Goal: Transaction & Acquisition: Purchase product/service

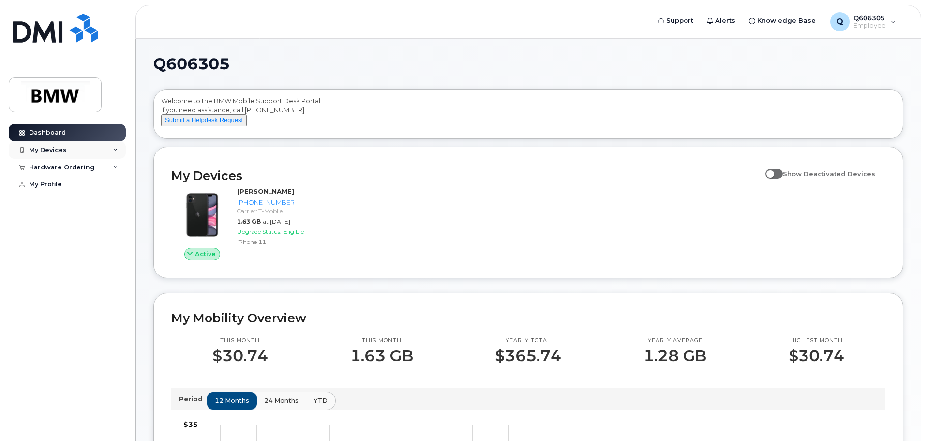
click at [66, 150] on div "My Devices" at bounding box center [67, 149] width 117 height 17
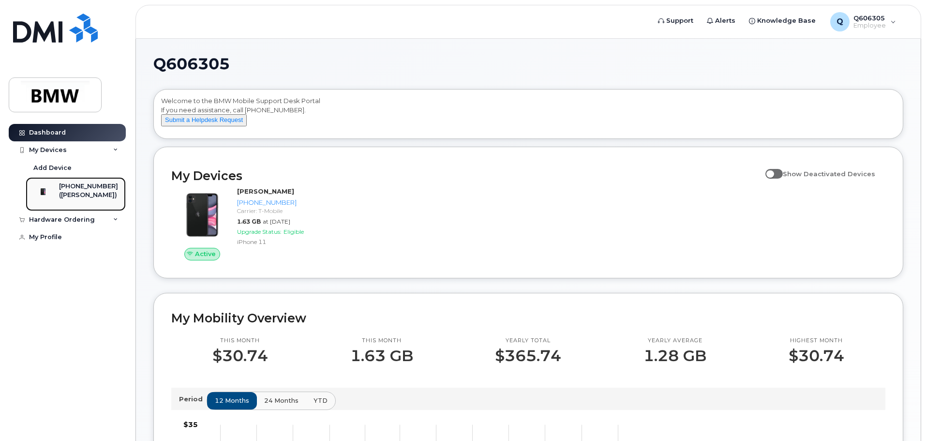
click at [92, 190] on div "[PHONE_NUMBER]" at bounding box center [88, 186] width 59 height 9
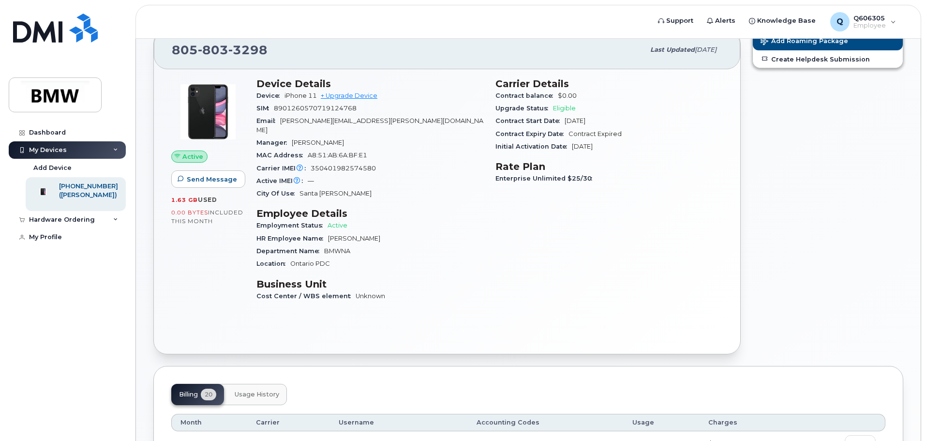
scroll to position [91, 0]
click at [74, 224] on div "Hardware Ordering" at bounding box center [67, 219] width 117 height 17
click at [56, 242] on div "New Order" at bounding box center [51, 237] width 37 height 9
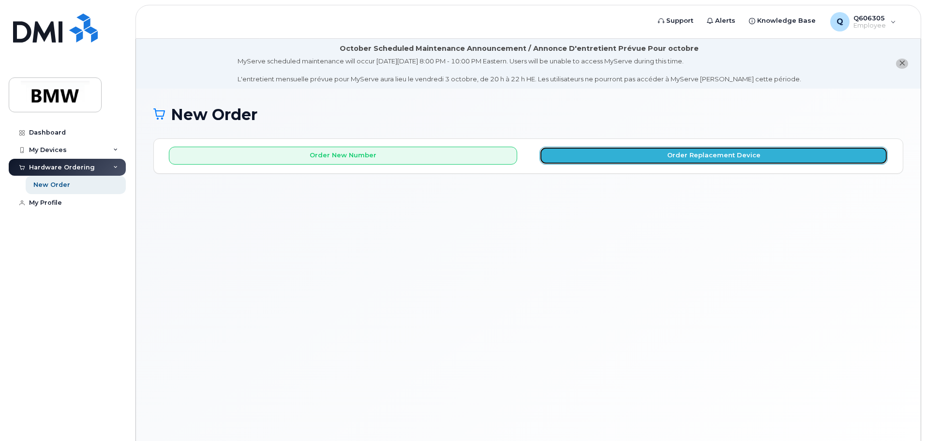
click at [610, 156] on button "Order Replacement Device" at bounding box center [713, 156] width 348 height 18
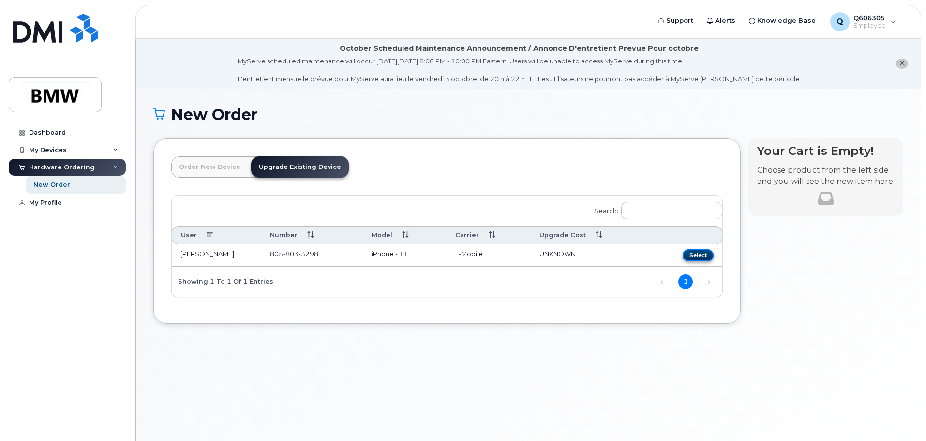
click at [698, 258] on button "Select" at bounding box center [697, 255] width 31 height 12
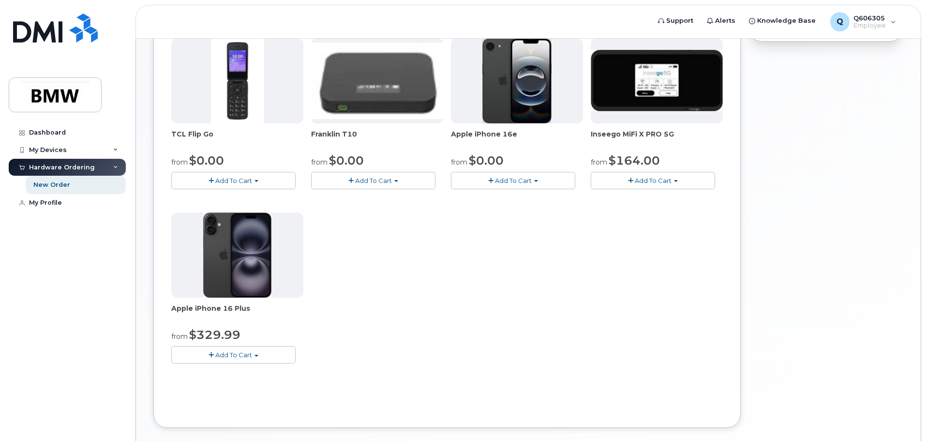
scroll to position [275, 0]
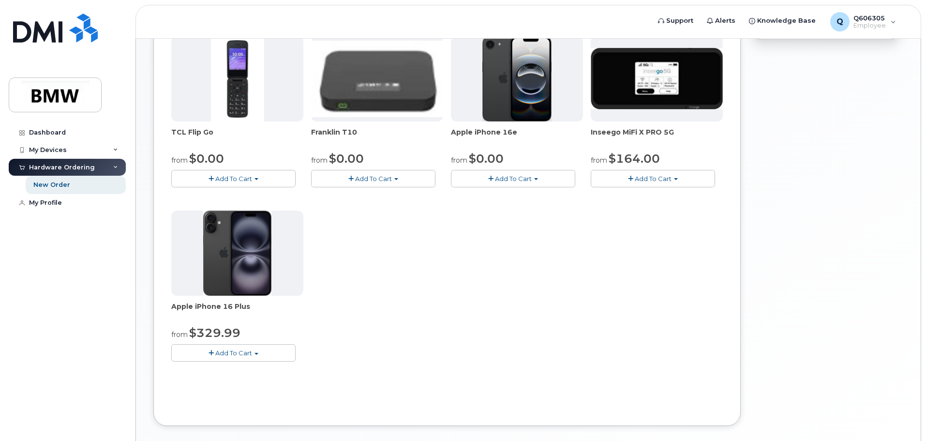
click at [231, 354] on span "Add To Cart" at bounding box center [233, 353] width 37 height 8
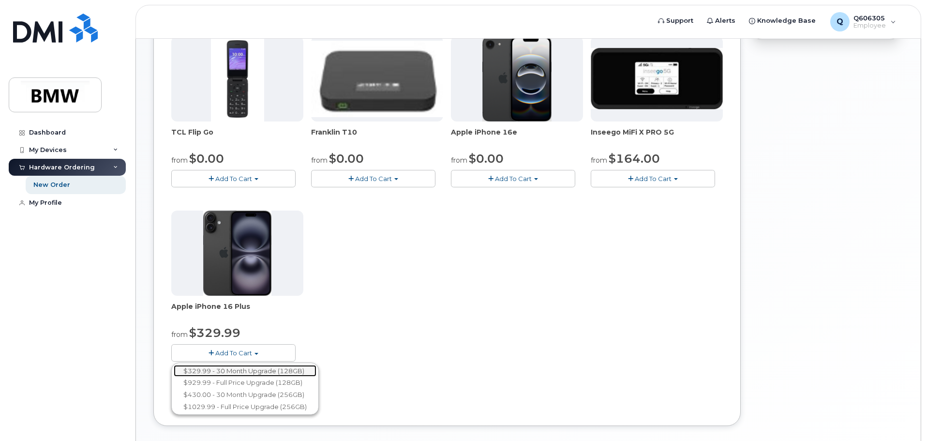
click at [236, 370] on link "$329.99 - 30 Month Upgrade (128GB)" at bounding box center [245, 371] width 143 height 12
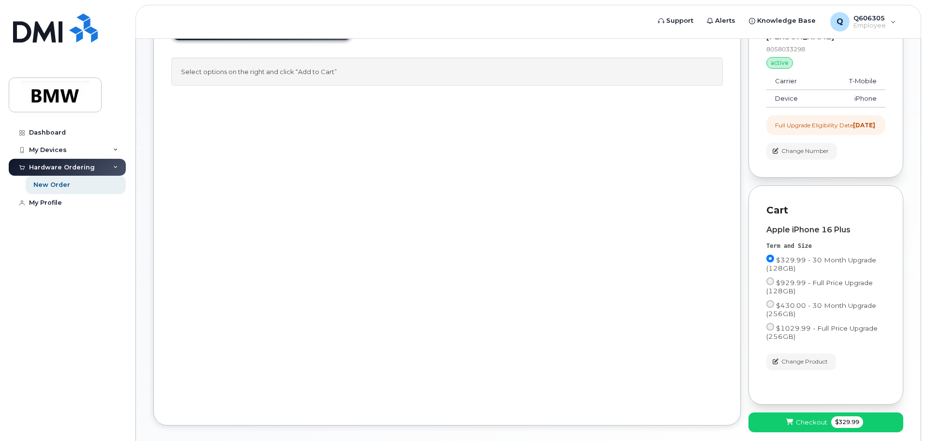
scroll to position [193, 0]
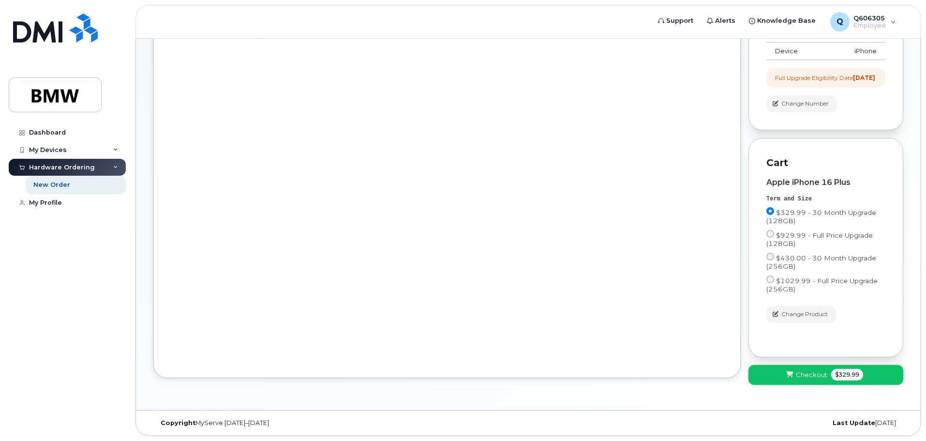
click at [802, 374] on span "Checkout" at bounding box center [810, 374] width 31 height 9
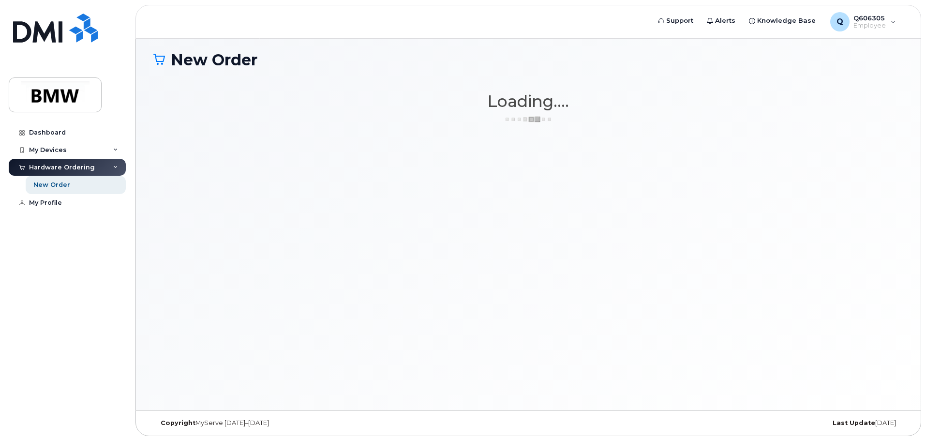
scroll to position [55, 0]
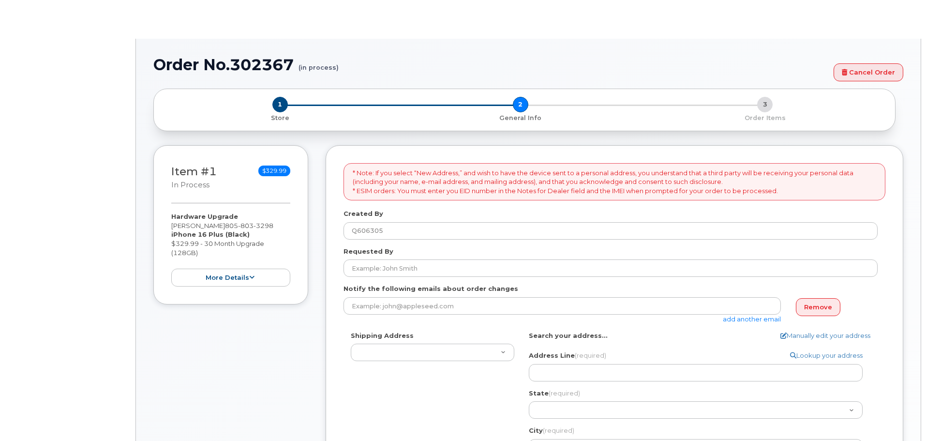
select select
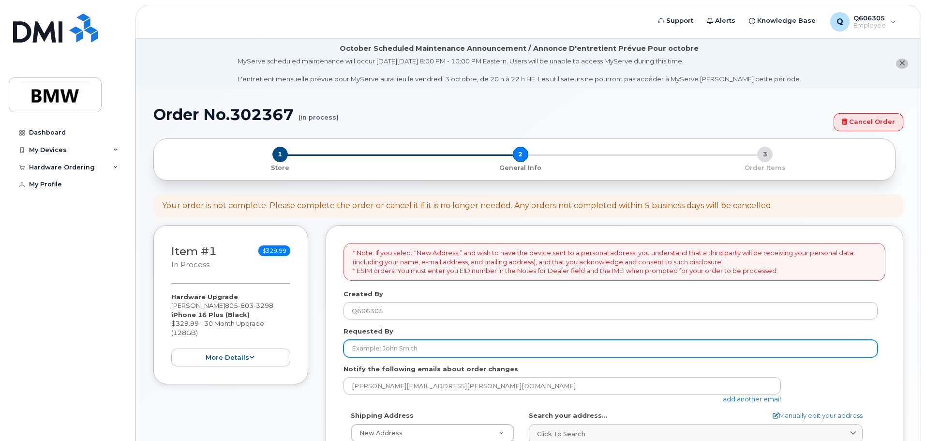
click at [409, 343] on input "Requested By" at bounding box center [610, 347] width 534 height 17
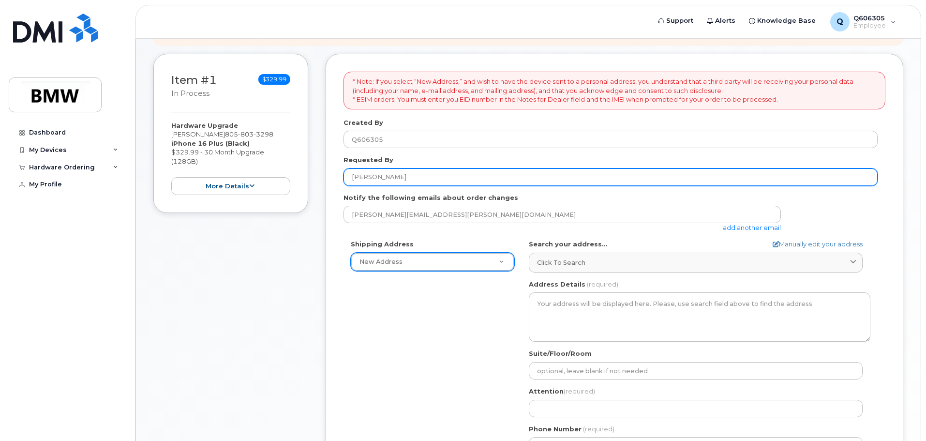
type input "[PERSON_NAME]"
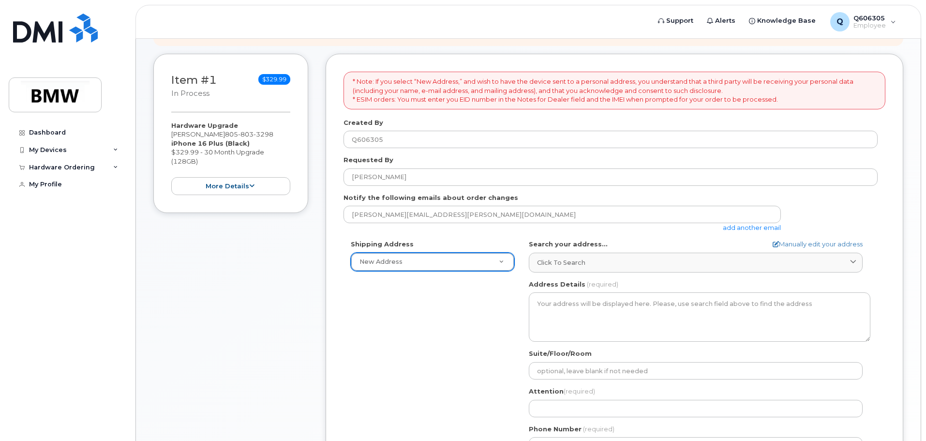
click at [579, 264] on span "Click to search" at bounding box center [561, 262] width 48 height 9
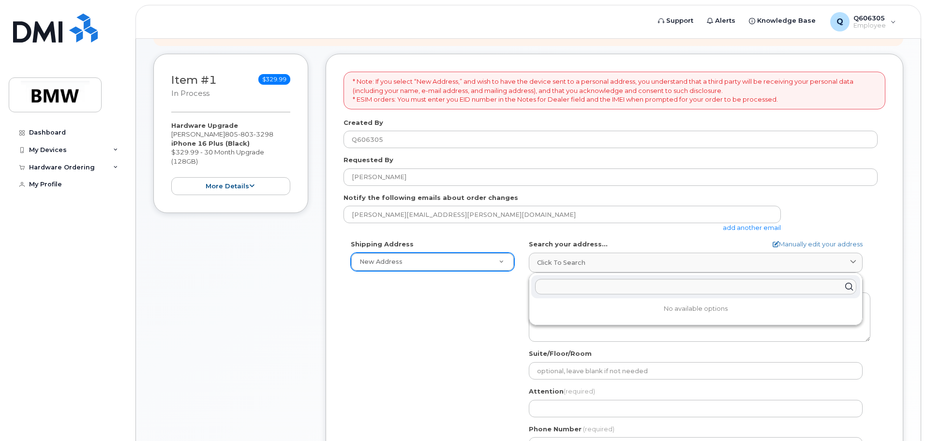
click at [579, 264] on span "Click to search" at bounding box center [561, 262] width 48 height 9
click at [493, 311] on div "Shipping Address New Address New Address BMW MC Plant BMW North America Financi…" at bounding box center [610, 350] width 534 height 222
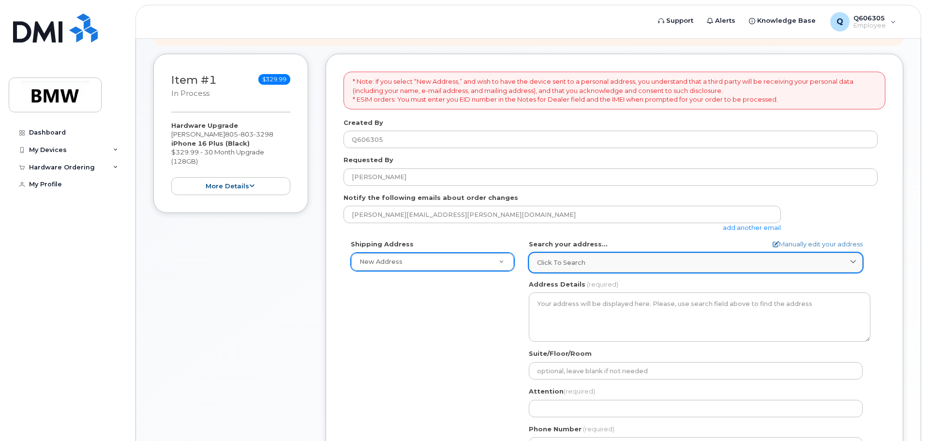
click at [565, 263] on span "Click to search" at bounding box center [561, 262] width 48 height 9
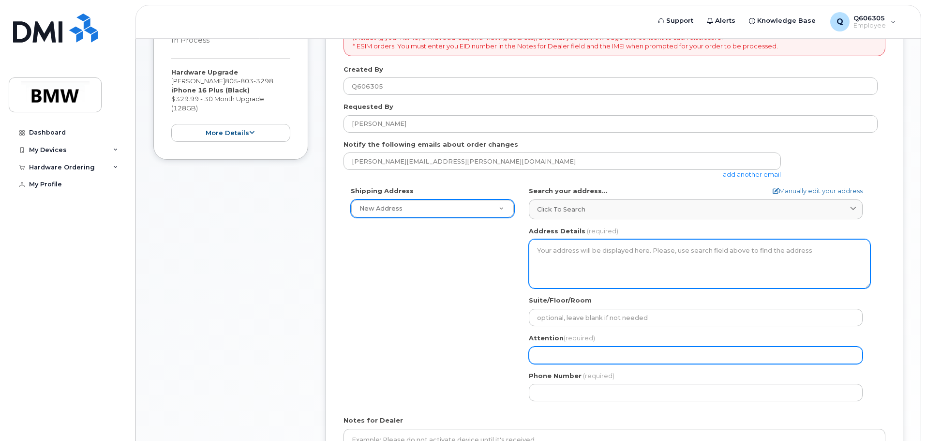
scroll to position [225, 0]
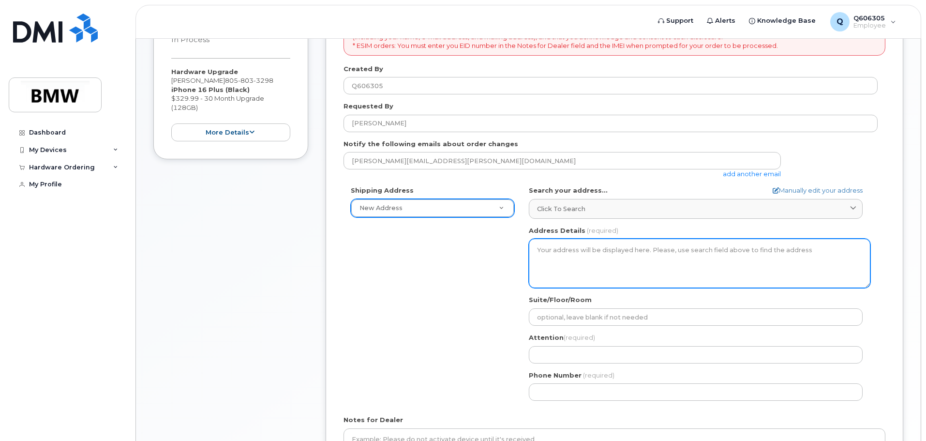
click at [574, 251] on textarea "Address Details" at bounding box center [699, 262] width 341 height 49
click at [585, 250] on textarea "Address Details" at bounding box center [699, 262] width 341 height 49
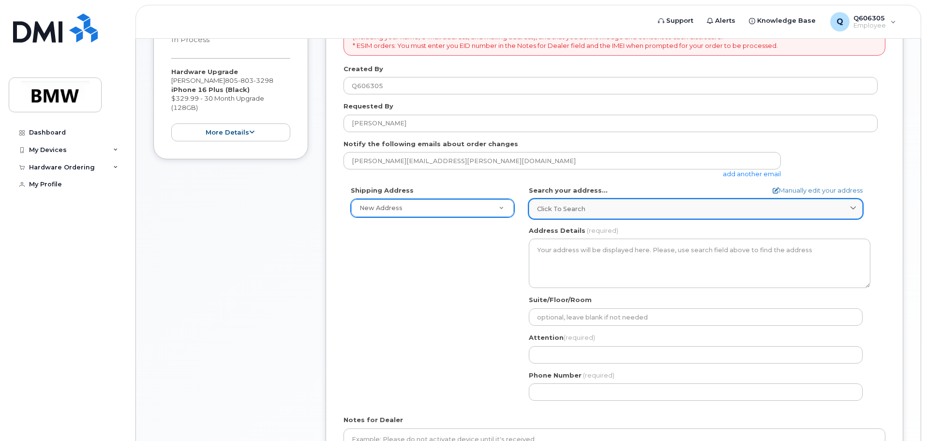
click at [591, 216] on link "Click to search" at bounding box center [696, 209] width 334 height 20
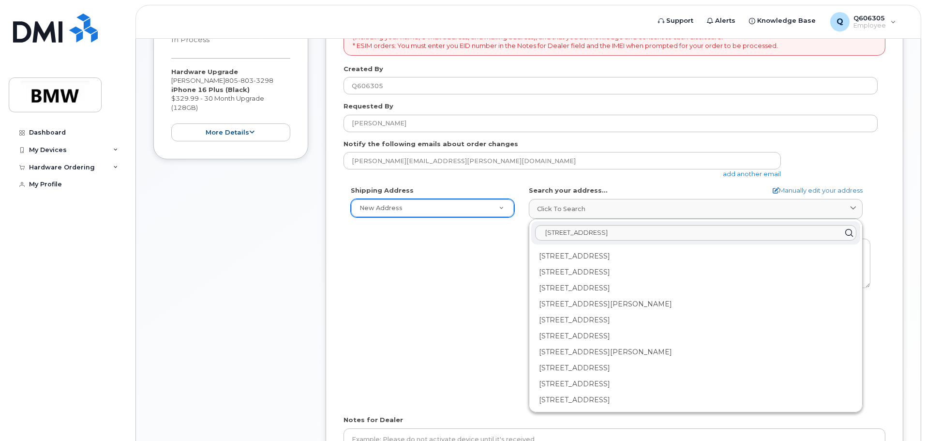
click at [768, 187] on div "Search your address... Manually edit your address Click to search 416 west padr…" at bounding box center [699, 202] width 341 height 33
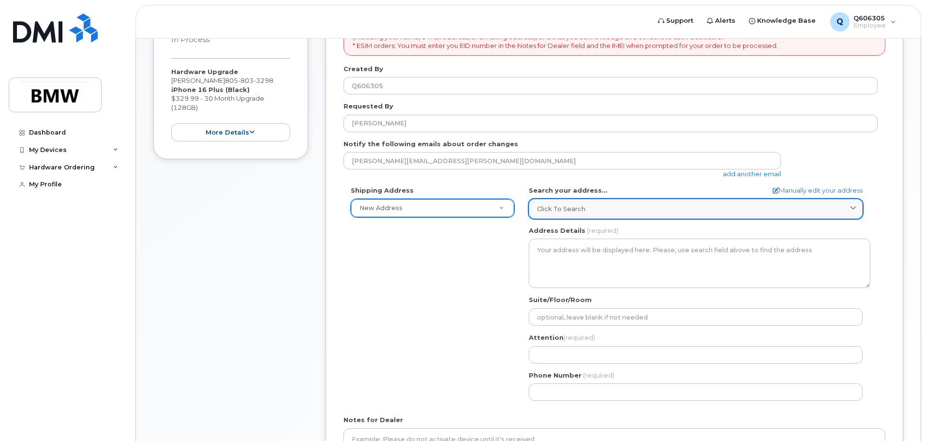
click at [722, 209] on div "Click to search" at bounding box center [695, 208] width 317 height 9
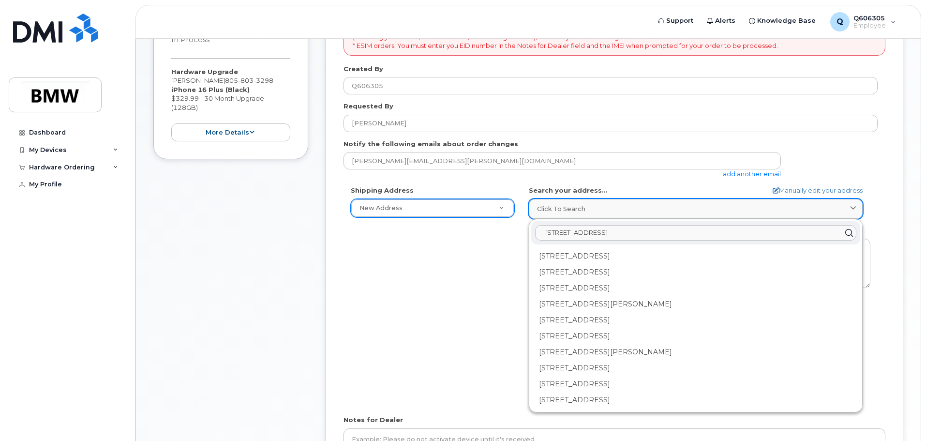
type input "416 west padre street, Santa Barbara"
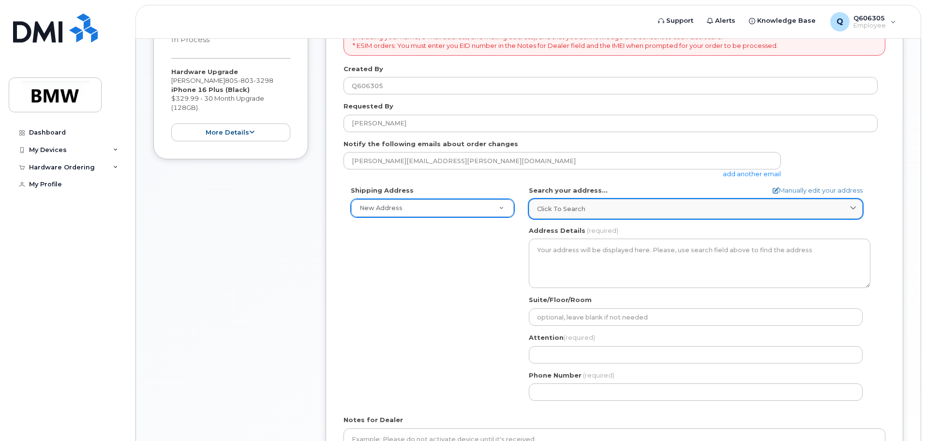
click at [807, 200] on link "Click to search" at bounding box center [696, 209] width 334 height 20
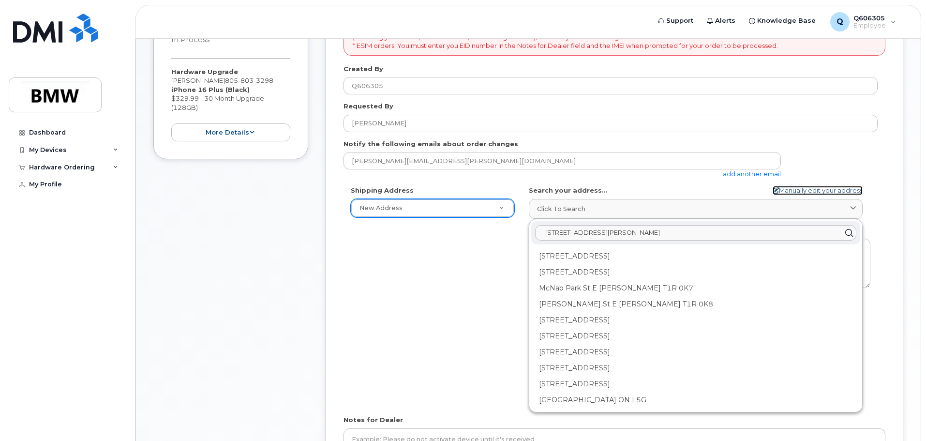
click at [811, 191] on link "Manually edit your address" at bounding box center [817, 190] width 90 height 9
select select
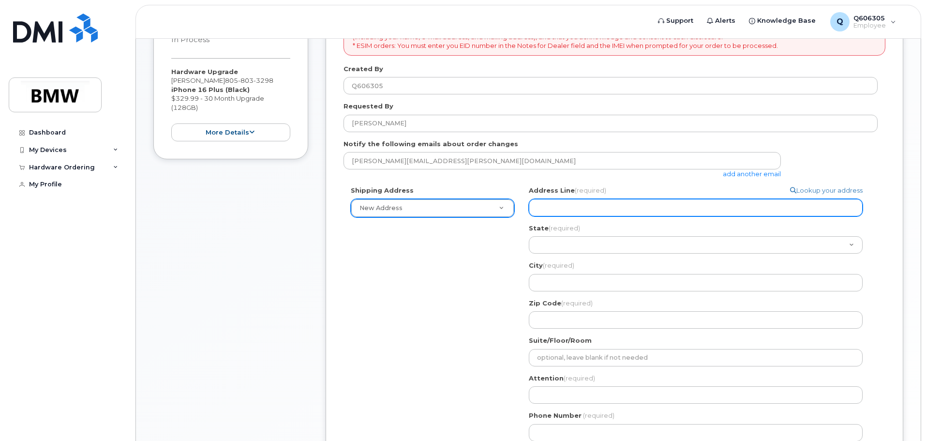
click at [770, 213] on input "Address Line (required)" at bounding box center [696, 207] width 334 height 17
select select
type input "4"
select select
type input "41"
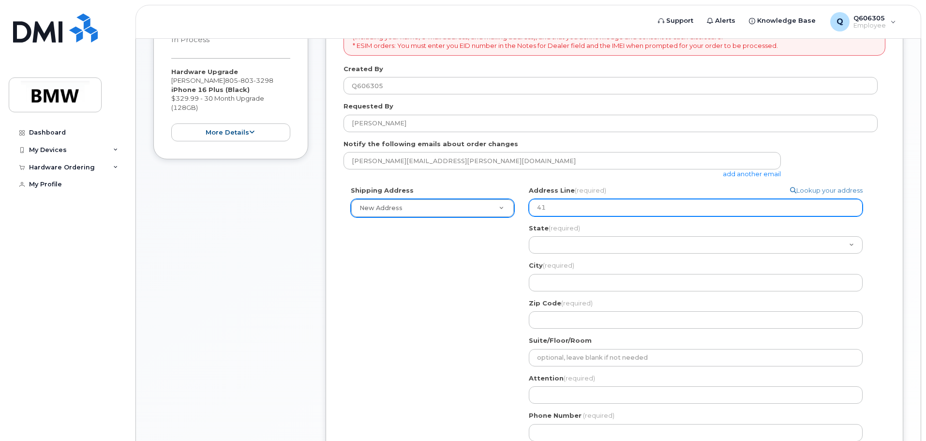
select select
type input "416"
select select
type input "416 W"
select select
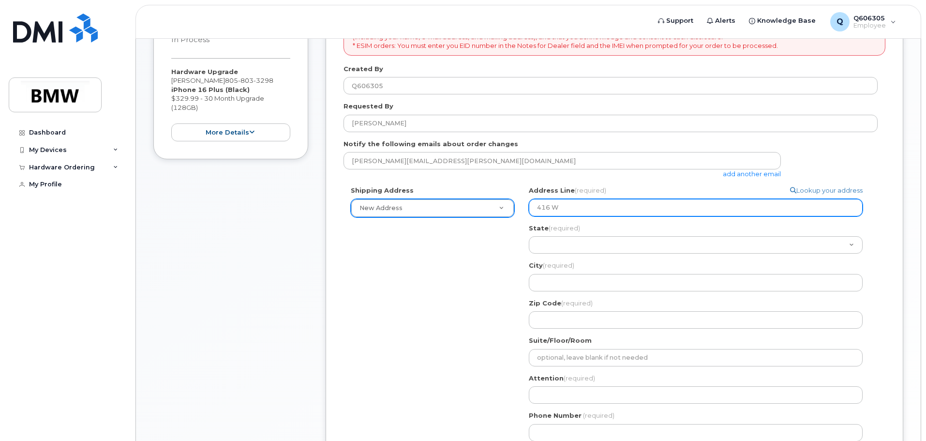
type input "416 W P"
select select
type input "416 W Pa"
select select
type input "416 W Paa"
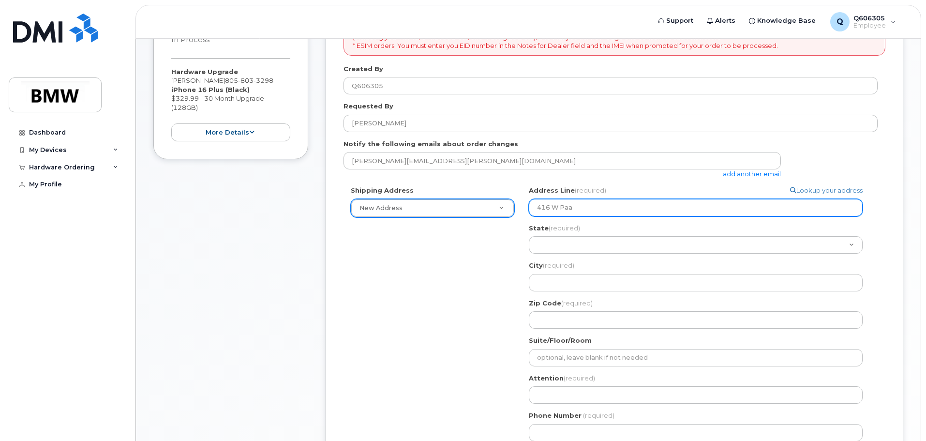
select select
type input "416 W Pa"
select select
type input "416 W Pad"
select select
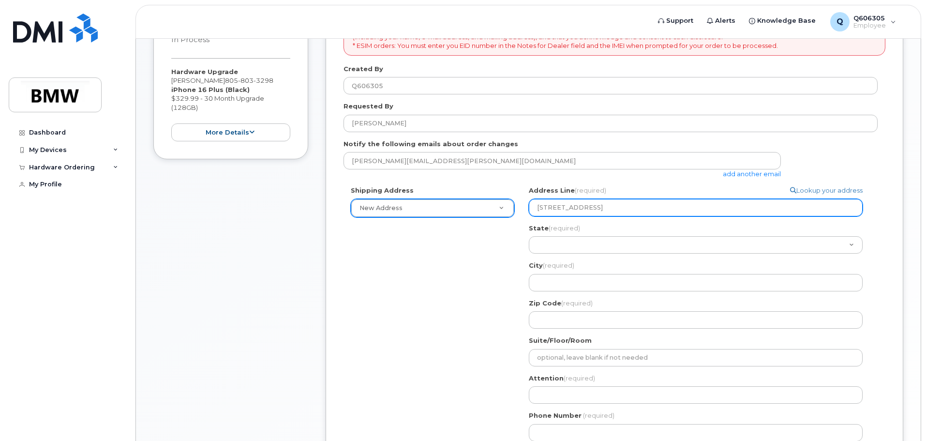
type input "416 W Padr"
select select
type input "416 W Padre"
select select
type input "416 W Padre s"
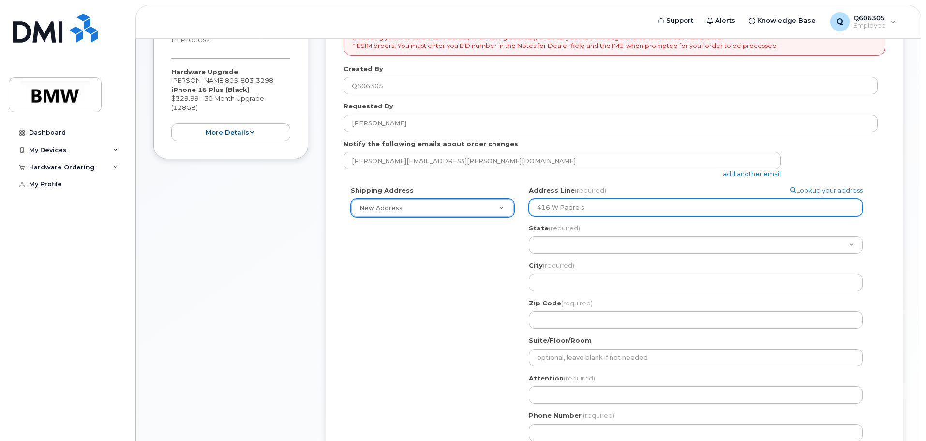
select select
type input "416 W Padre st"
select select
type input "416 W Padre str"
select select
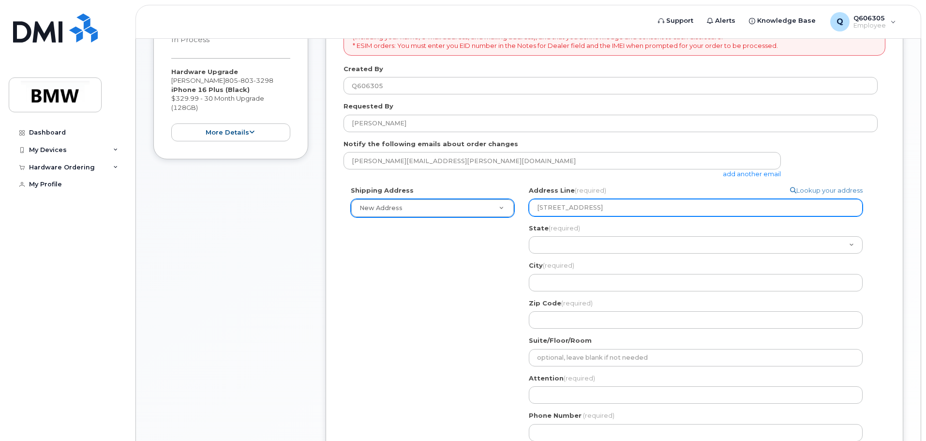
type input "416 W Padre stre"
select select
type input "416 W Padre stree"
select select
type input "416 W Padre street"
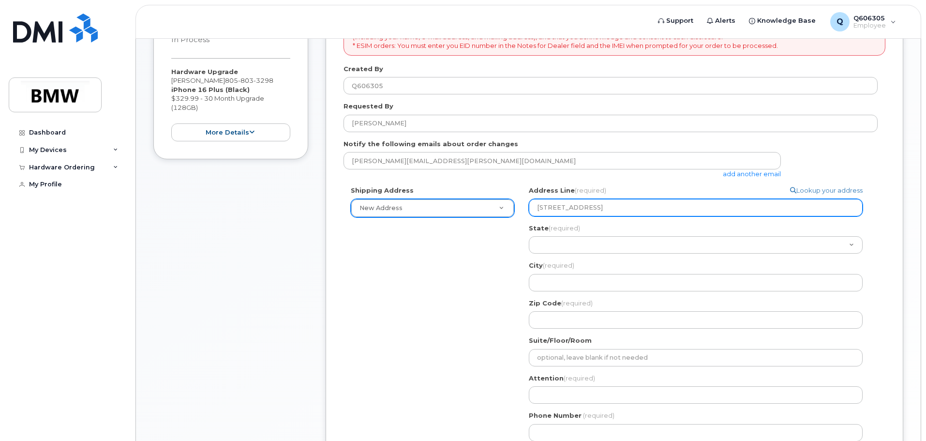
select select
type input "416 W Padre street a"
select select
type input "416 W Padre street ap"
select select
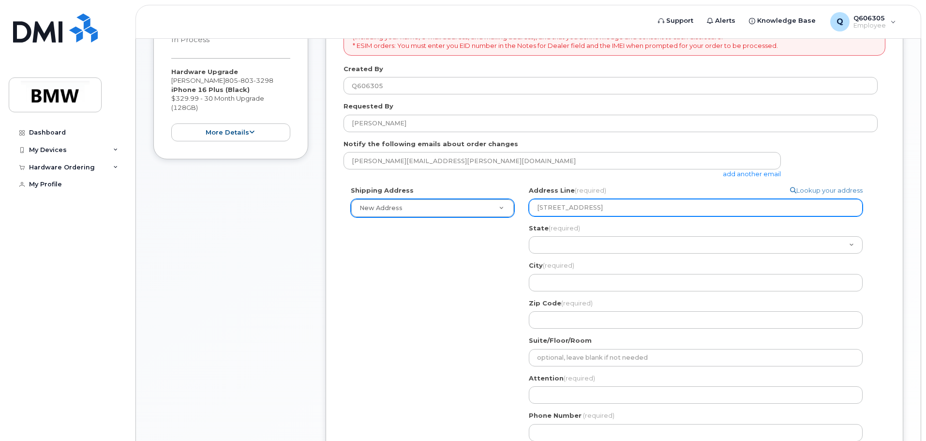
type input "416 W Padre street apa"
select select
type input "416 W Padre street apar"
select select
type input "416 W Padre street aparm"
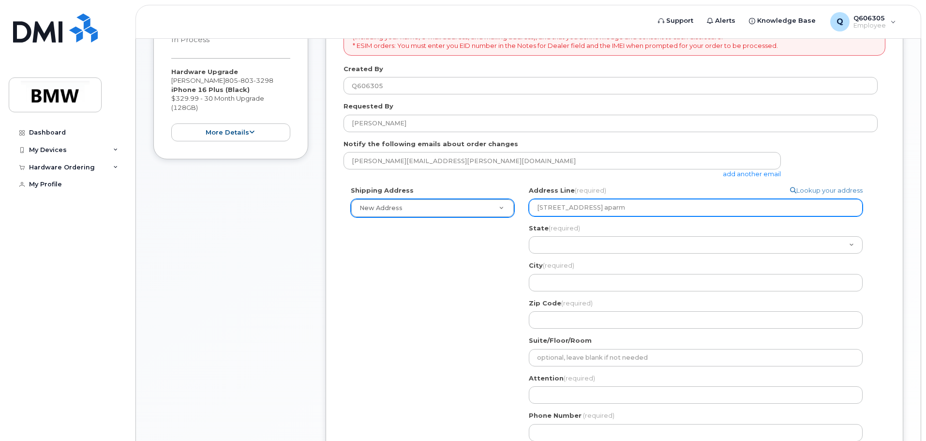
select select
type input "416 W Padre street aparmt"
select select
type input "416 W Padre street aparm"
select select
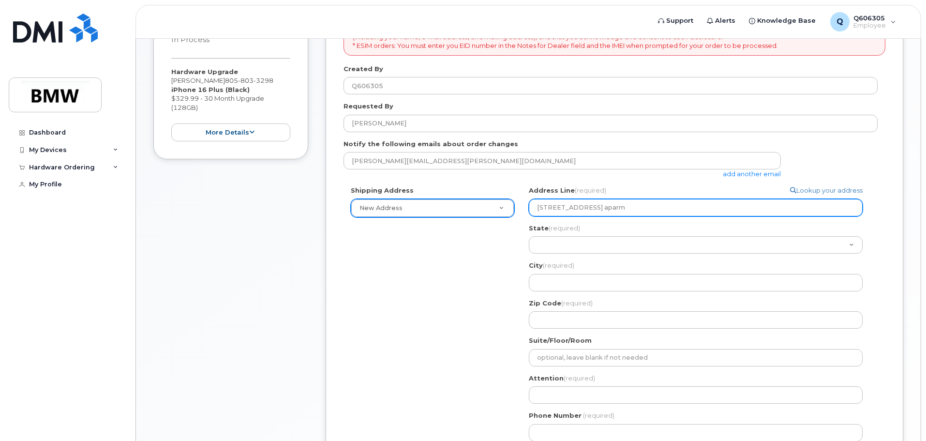
type input "416 W Padre street apar"
select select
type input "416 W Padre street aparr"
select select
type input "416 W Padre street aparrt"
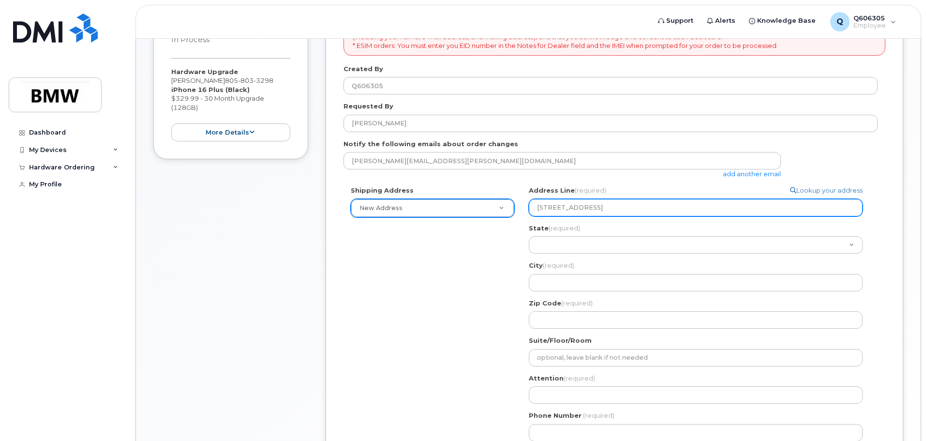
select select
type input "416 W Padre street aparrtm"
select select
type input "416 W Padre street aparrt"
select select
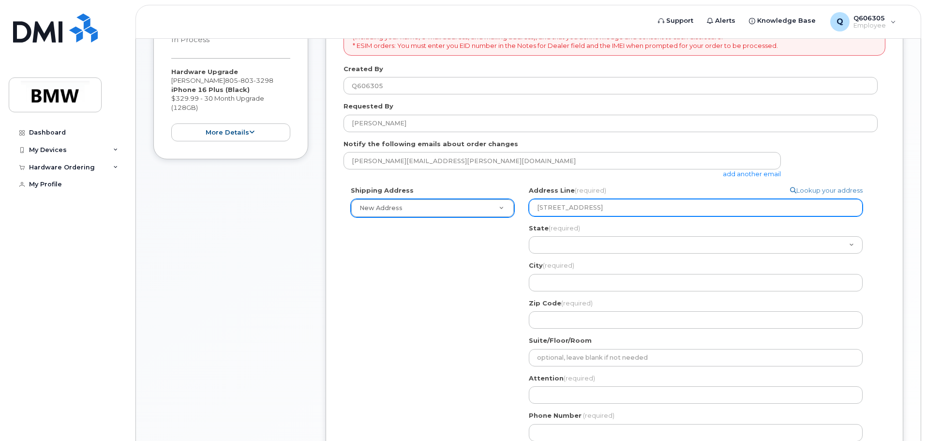
type input "416 W Padre street aparr"
select select
type input "416 W Padre street apar"
select select
type input "416 W Padre street apart"
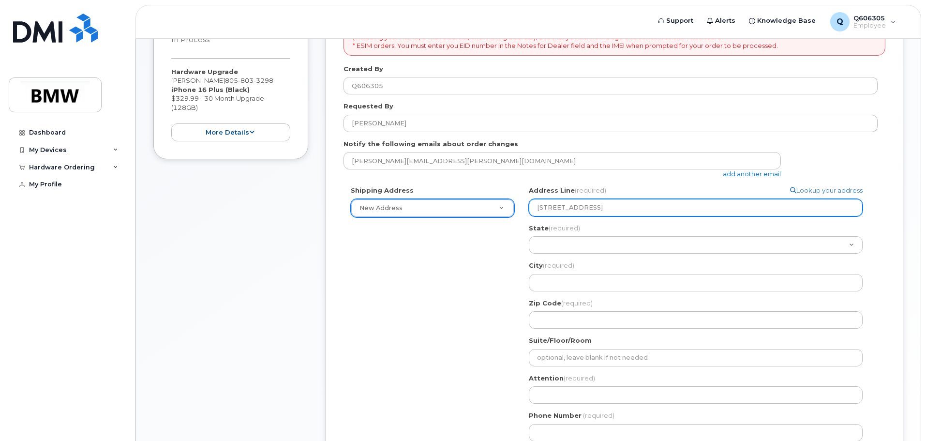
select select
type input "416 W Padre street apartm"
select select
type input "416 W Padre street apartmen"
select select
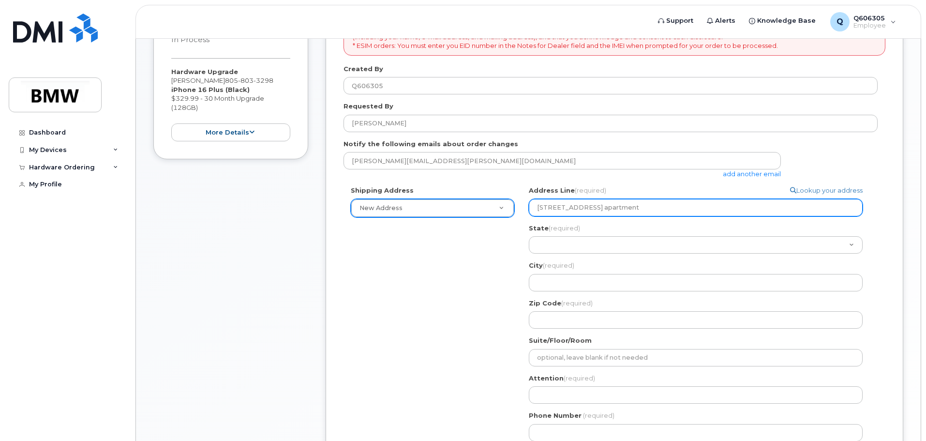
type input "416 W Padre street apartment"
select select
type input "416 W Padre street apartment 2"
select select
type input "416 W Padre street apartment 2."
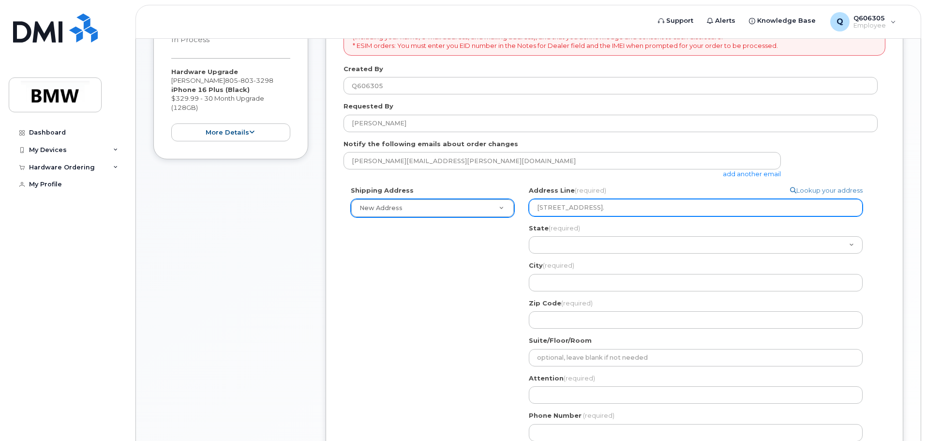
select select
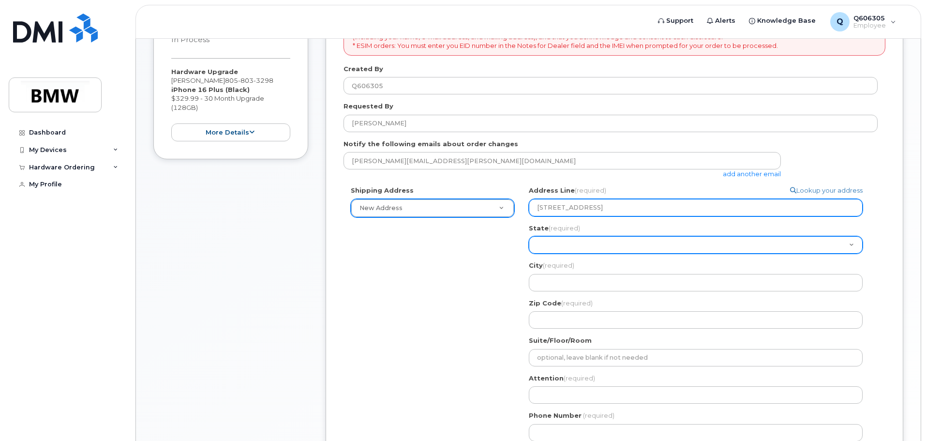
type input "416 W Padre street apartment 2"
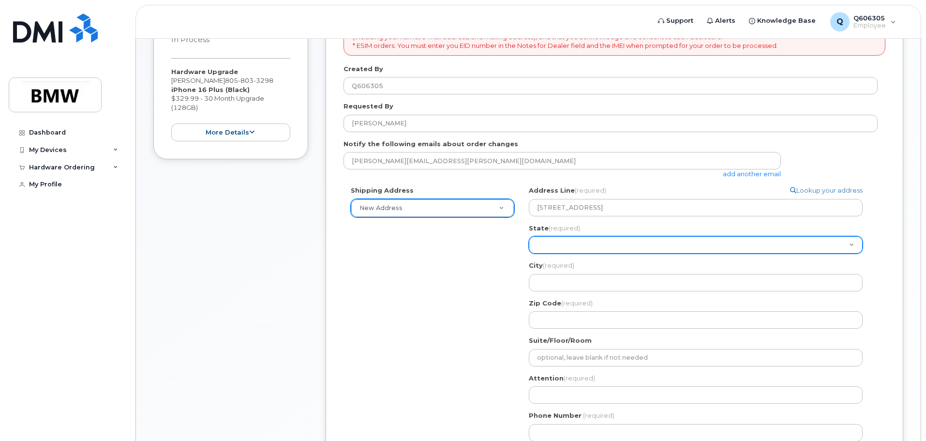
click at [632, 241] on select "Alabama Alaska American Samoa Arizona Arkansas California Colorado Connecticut …" at bounding box center [696, 244] width 334 height 17
select select "CA"
click at [529, 236] on select "Alabama Alaska American Samoa Arizona Arkansas California Colorado Connecticut …" at bounding box center [696, 244] width 334 height 17
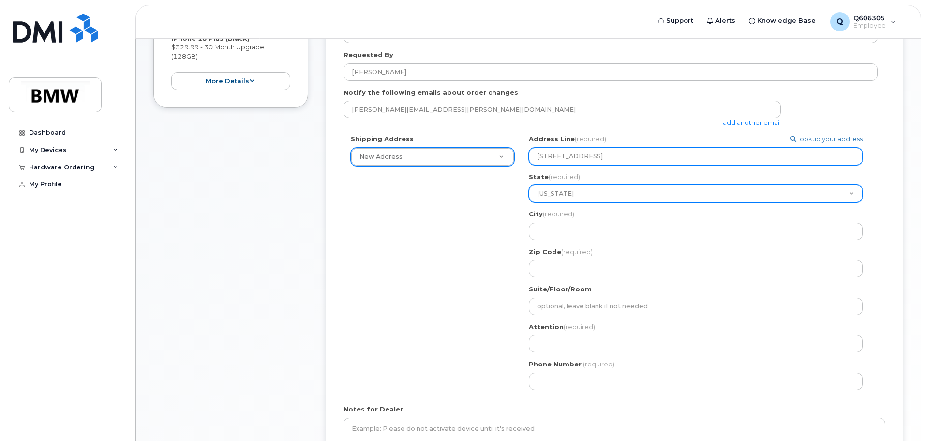
scroll to position [263, 0]
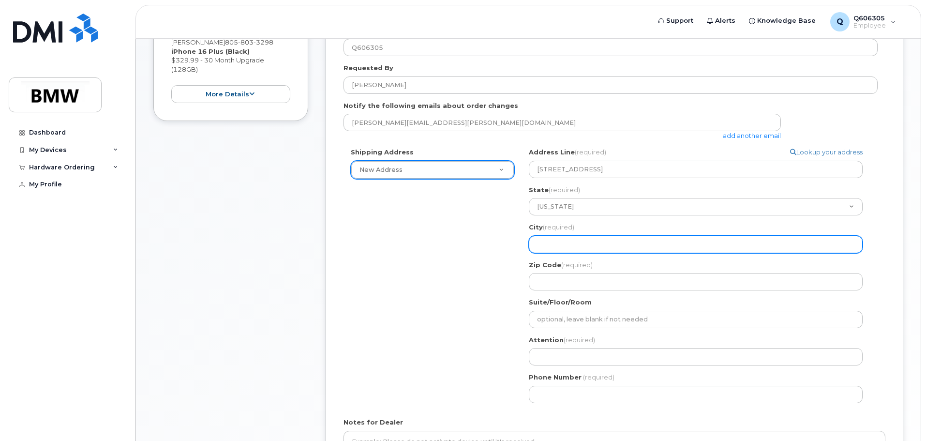
click at [586, 240] on input "City (required)" at bounding box center [696, 244] width 334 height 17
select select
type input "S"
select select
type input "Sa"
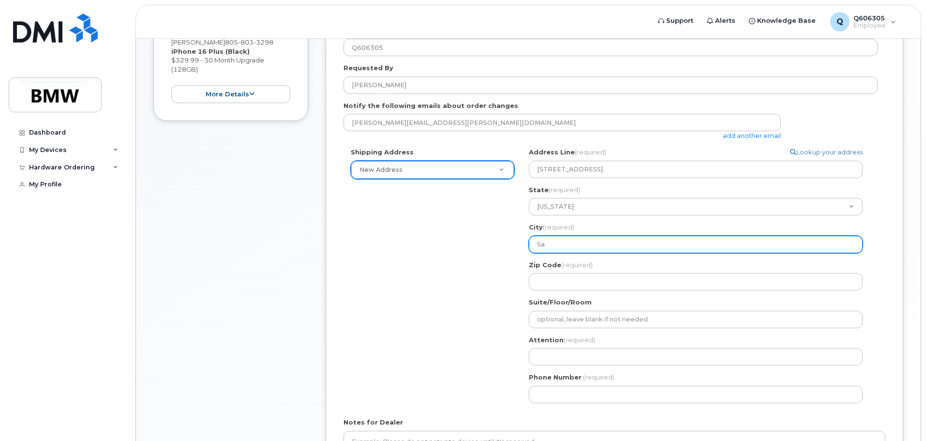
select select
type input "San"
select select
type input "Santa"
select select
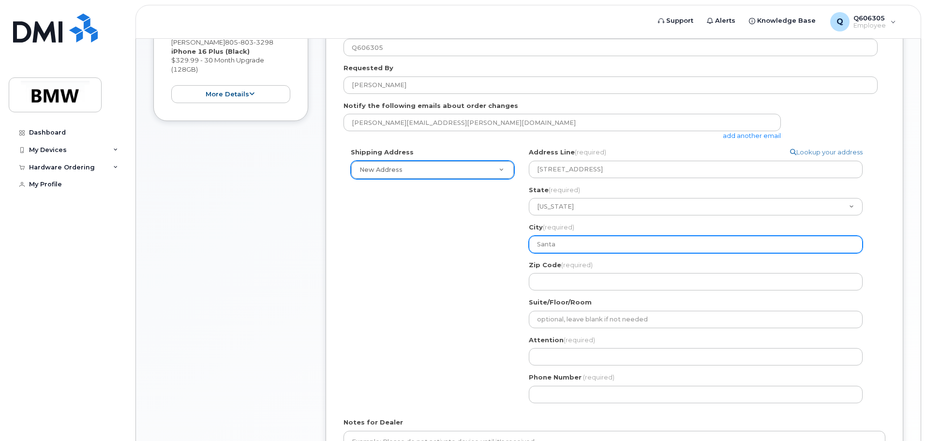
type input "Santa"
select select
type input "Santa B"
select select
type input "Santa Ba"
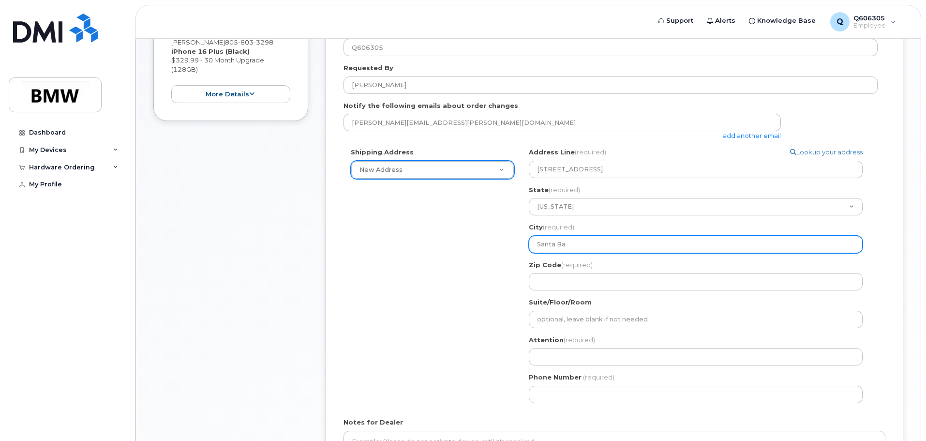
select select
type input "Santa Bar"
select select
type input "Santa Barb"
select select
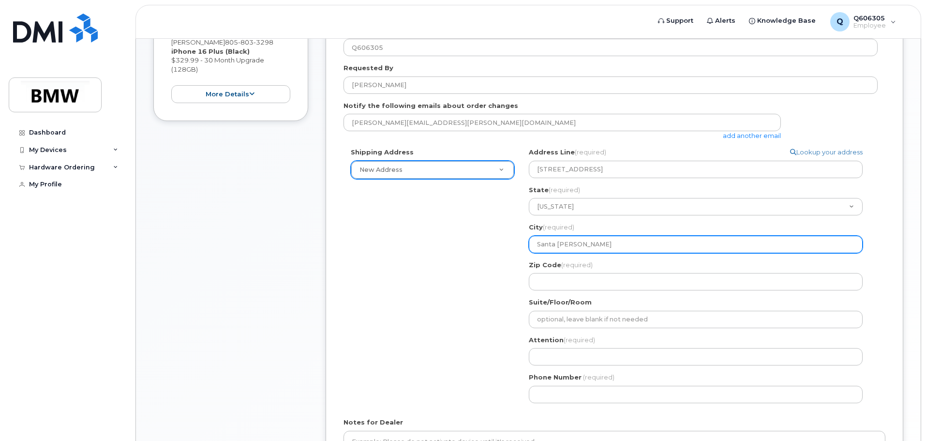
type input "Santa Barba"
select select
type input "Santa Barbar"
select select
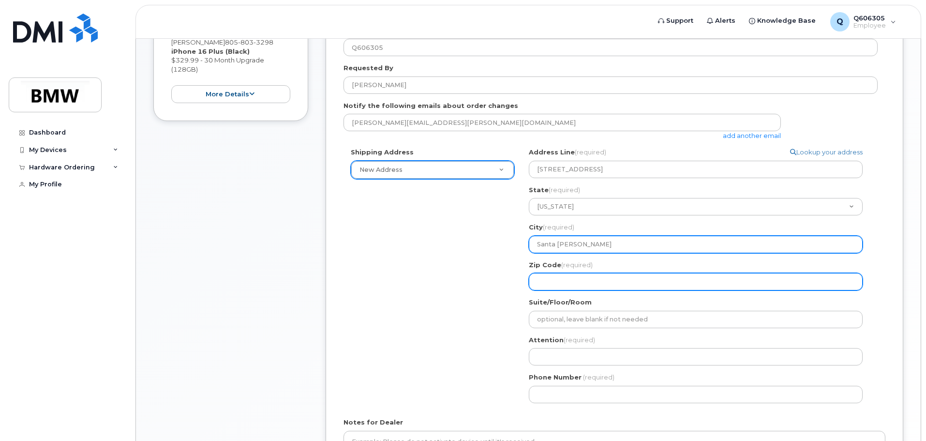
type input "Santa Barbara"
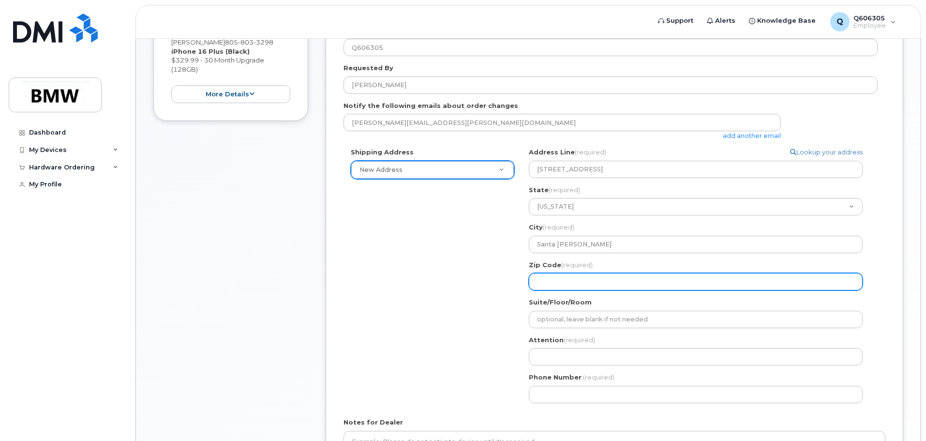
click at [581, 277] on input "Zip Code (required)" at bounding box center [696, 281] width 334 height 17
select select
type input "9"
select select
type input "93"
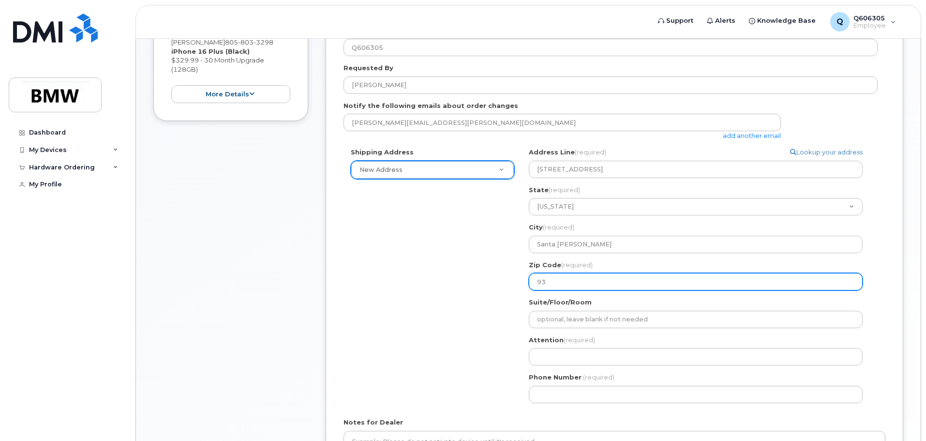
select select
type input "931"
select select
type input "9310"
select select
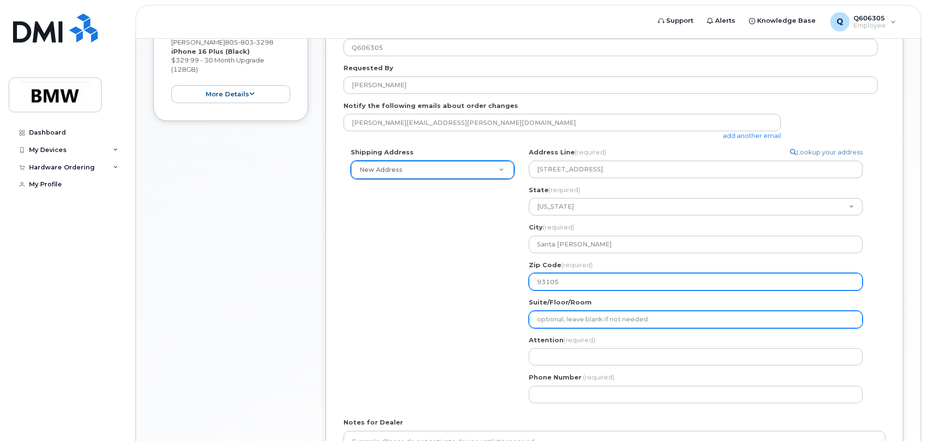
type input "93105"
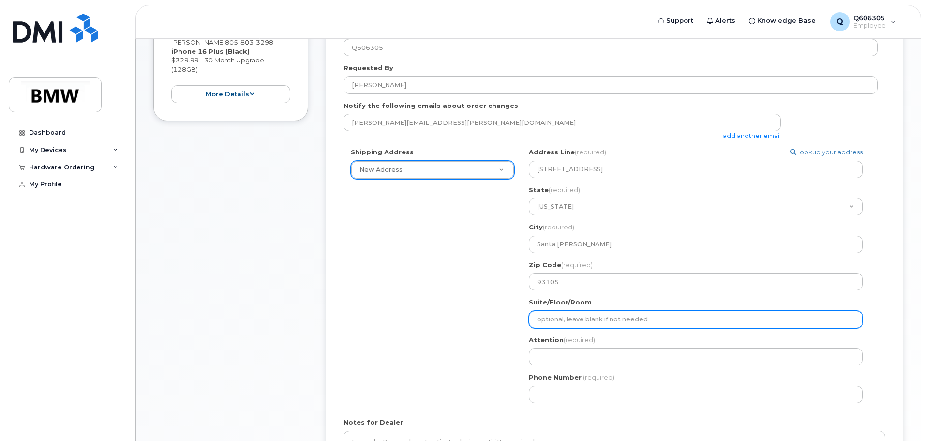
click at [575, 320] on input "Suite/Floor/Room" at bounding box center [696, 318] width 334 height 17
select select
type input "a"
select select
type input "ap"
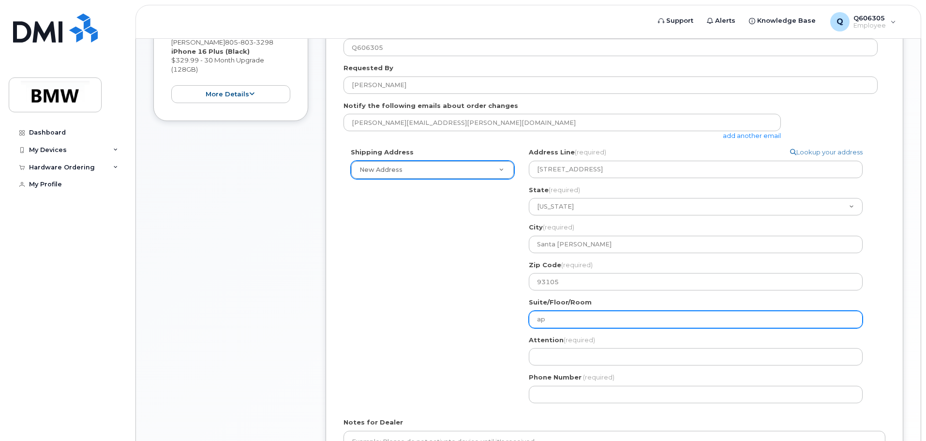
select select
type input "apa"
select select
type input "apar"
select select
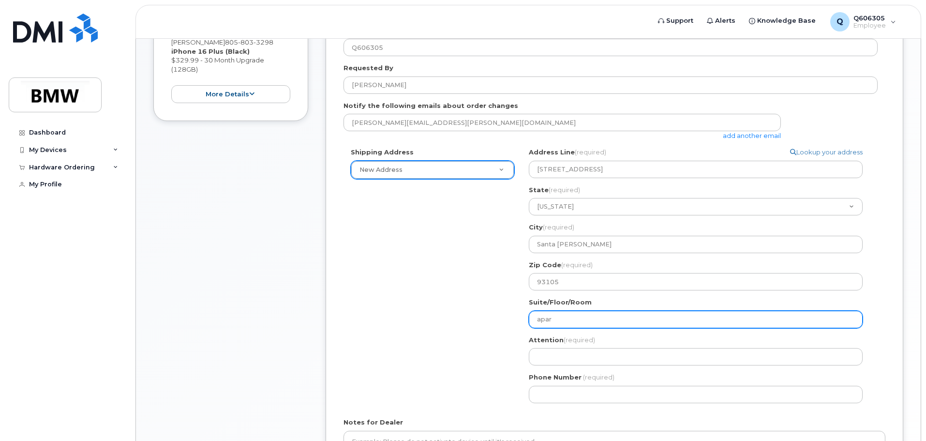
type input "apart"
select select
type input "apartm"
select select
type input "apartme"
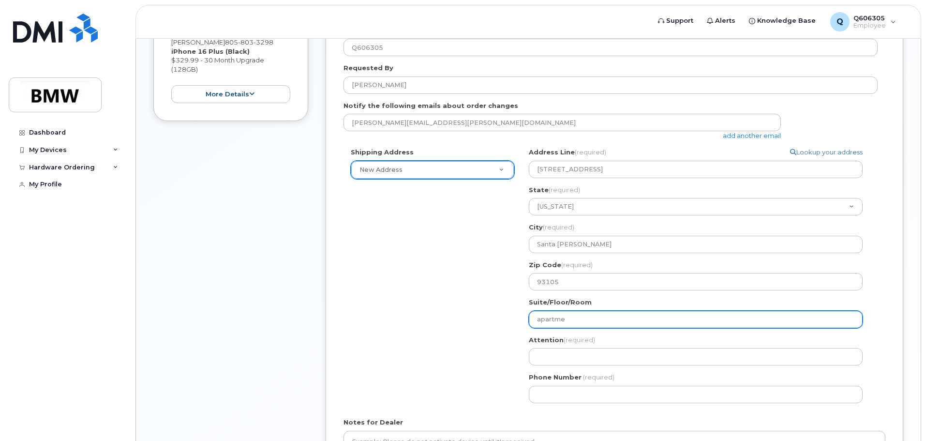
select select
type input "apartmen"
select select
type input "apartment"
select select
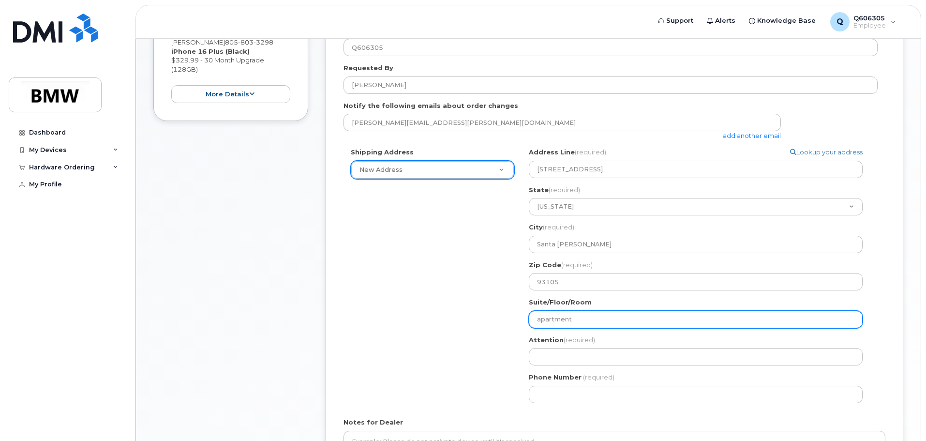
type input "apartment 2"
select select
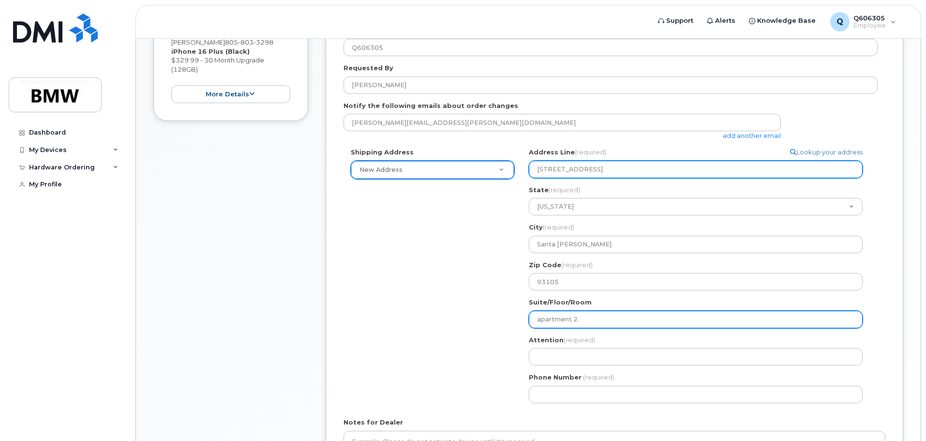
type input "apartment 2."
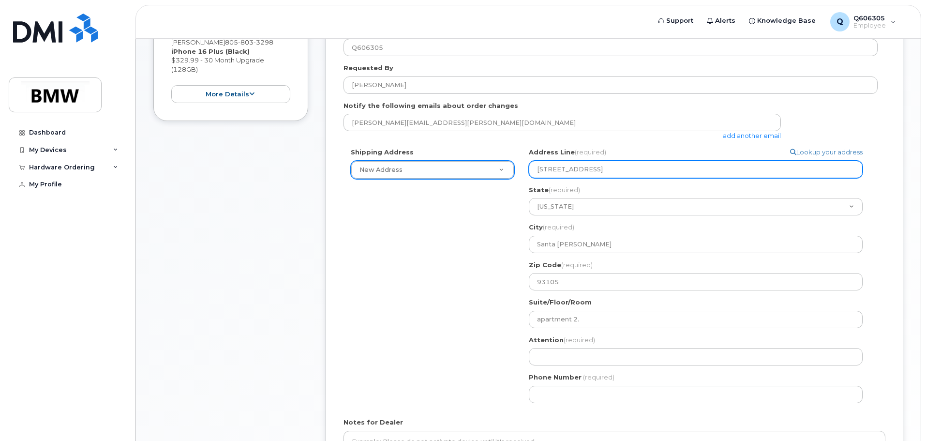
click at [678, 167] on input "416 W Padre street apartment 2" at bounding box center [696, 169] width 334 height 17
type input "416 W Padre street apartment 2"
select select
type input "416 W Padre street apartment"
select select
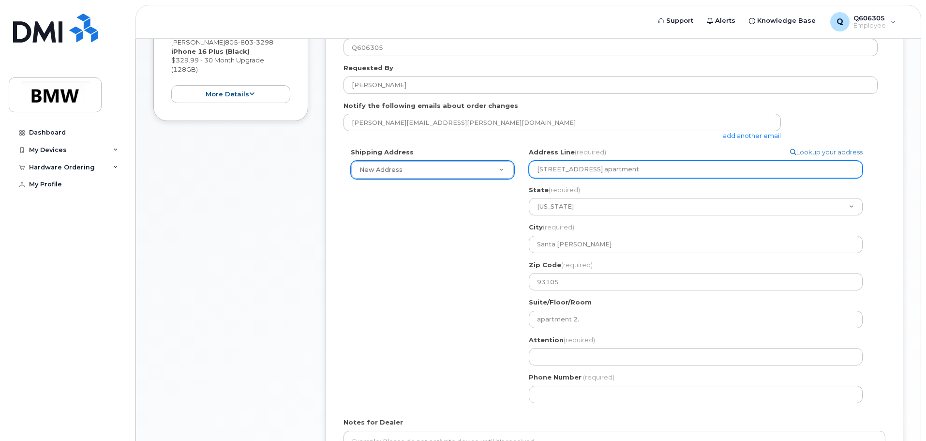
type input "416 W Padre street apartmen"
select select
type input "416 W Padre street apartme"
select select
type input "416 W Padre street apartm"
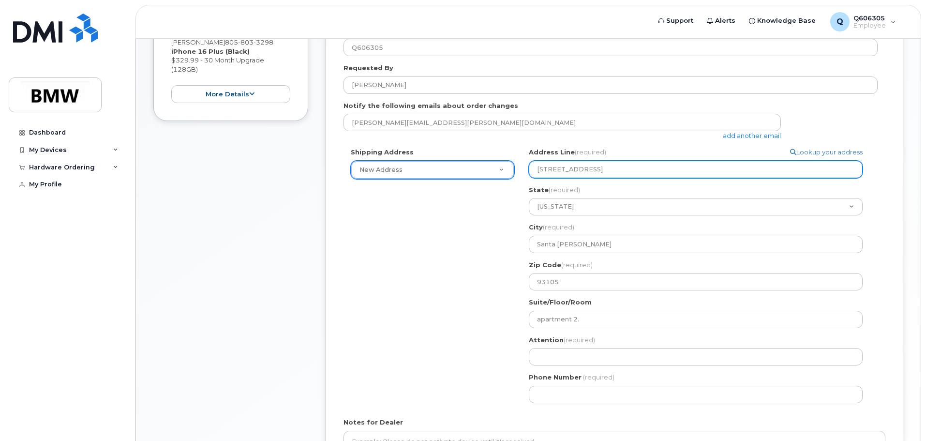
select select
type input "416 W Padre street apart"
select select
type input "416 W Padre street apar"
select select
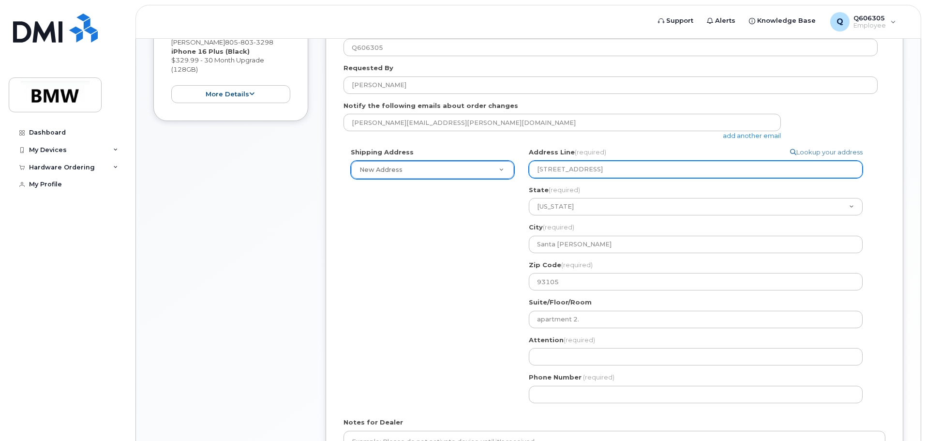
type input "416 W Padre street apa"
select select
type input "416 W Padre street ap"
select select
type input "416 W Padre street a"
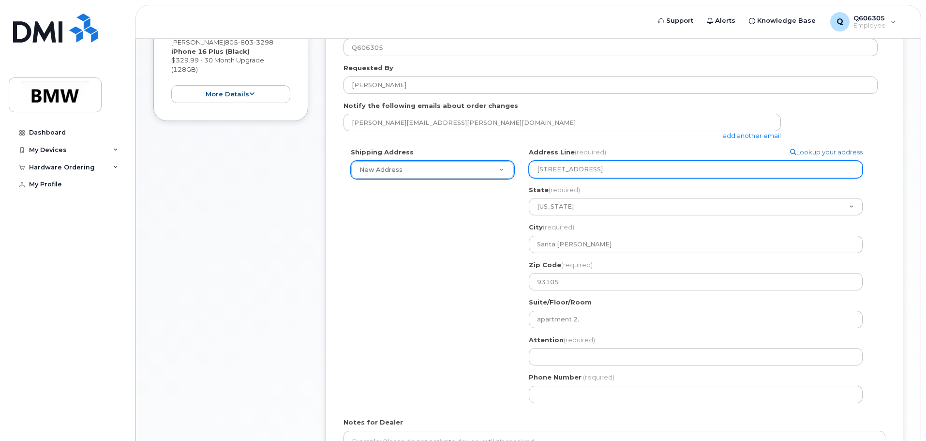
select select
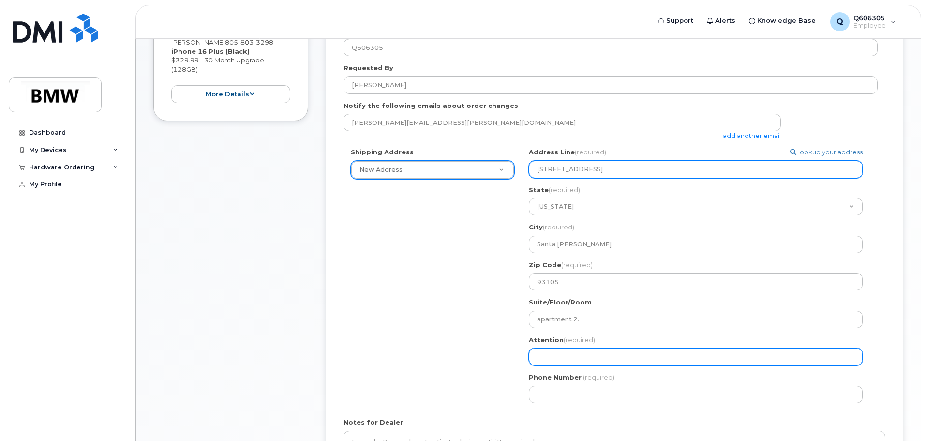
type input "416 W Padre street"
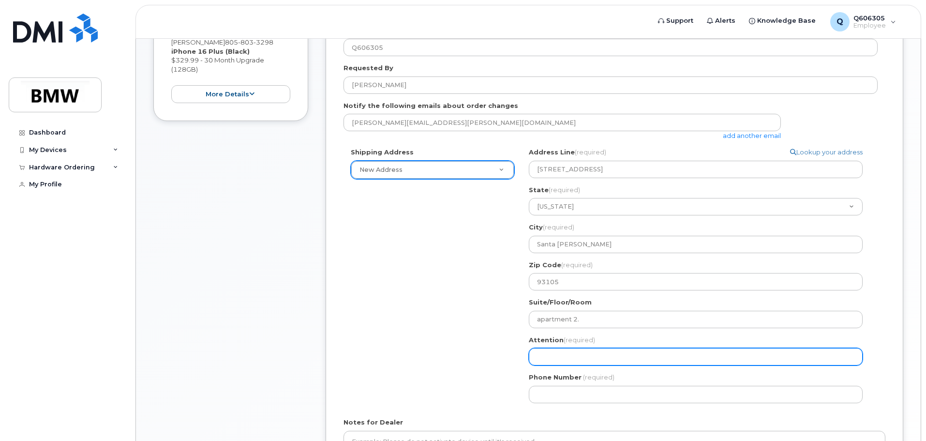
click at [585, 363] on input "Attention (required)" at bounding box center [696, 356] width 334 height 17
select select
type input "M"
select select
type input "Ma"
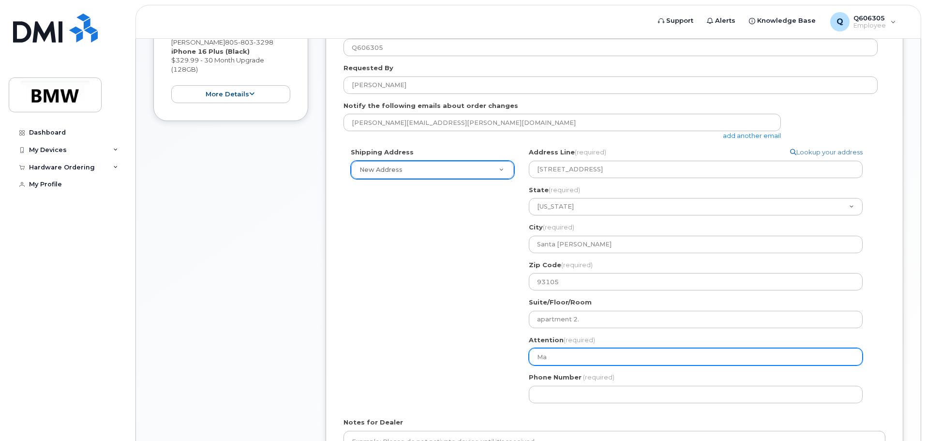
select select
type input "Max"
select select
type input "Maxw"
select select
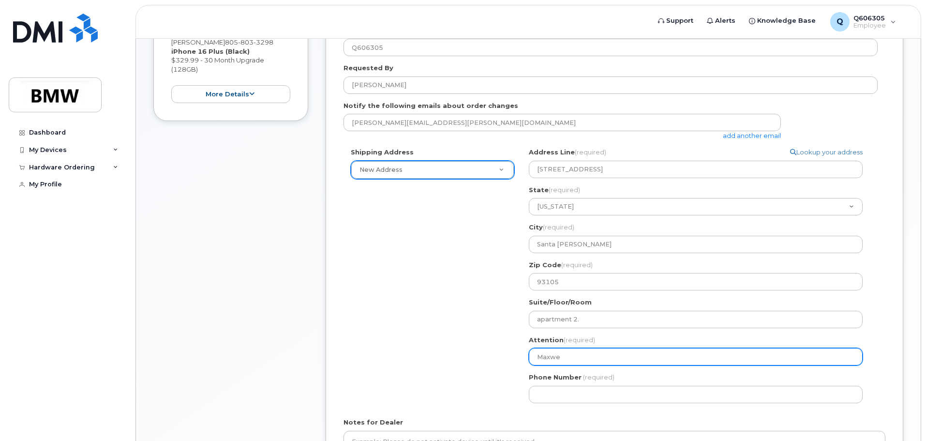
type input "Maxwel"
select select
type input "Maxwell"
select select
type input "Maxwell D"
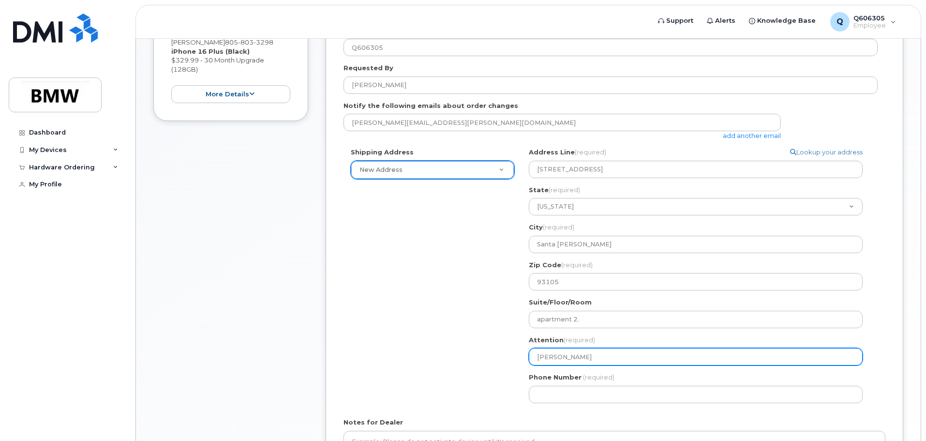
select select
type input "Maxwell Da"
select select
type input "Maxwell Dam"
select select
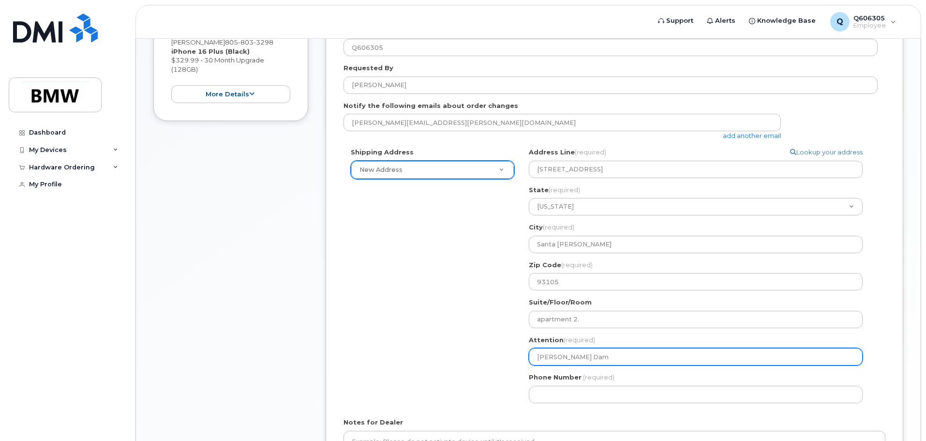
type input "Maxwell Damr"
select select
type input "Maxwell Damro"
select select
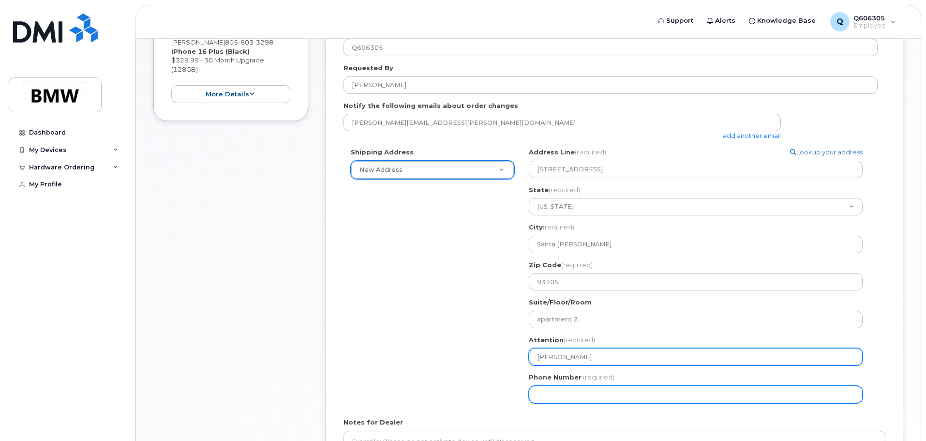
type input "[PERSON_NAME]"
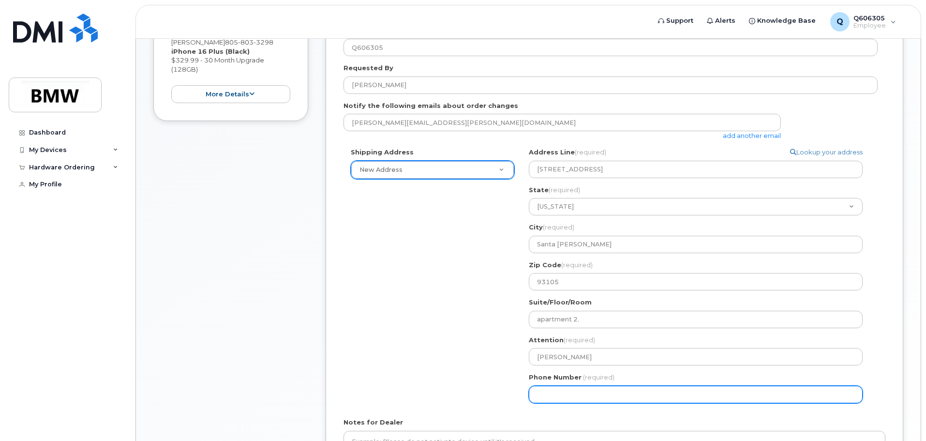
click at [575, 389] on input "Phone Number" at bounding box center [696, 393] width 334 height 17
type input "805803329"
select select
type input "8058033298"
select select
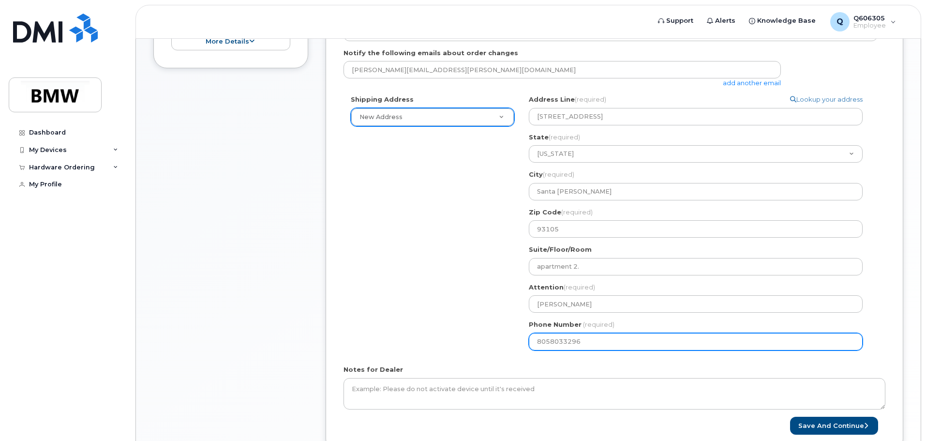
scroll to position [359, 0]
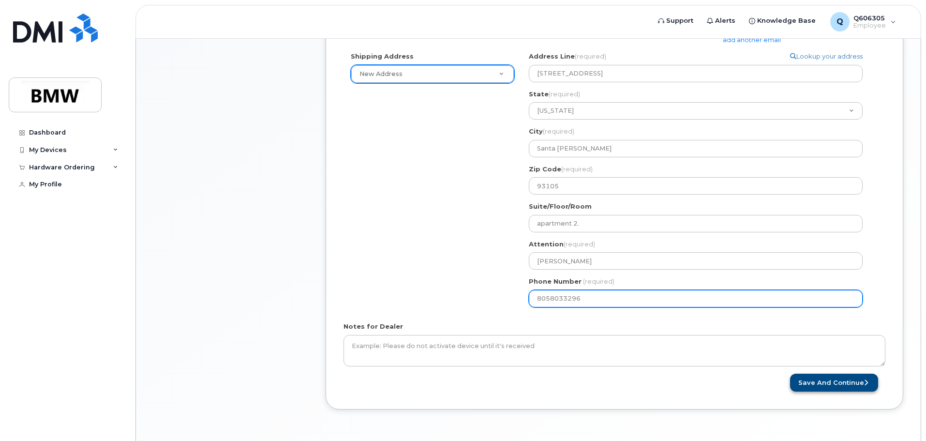
type input "8058033296"
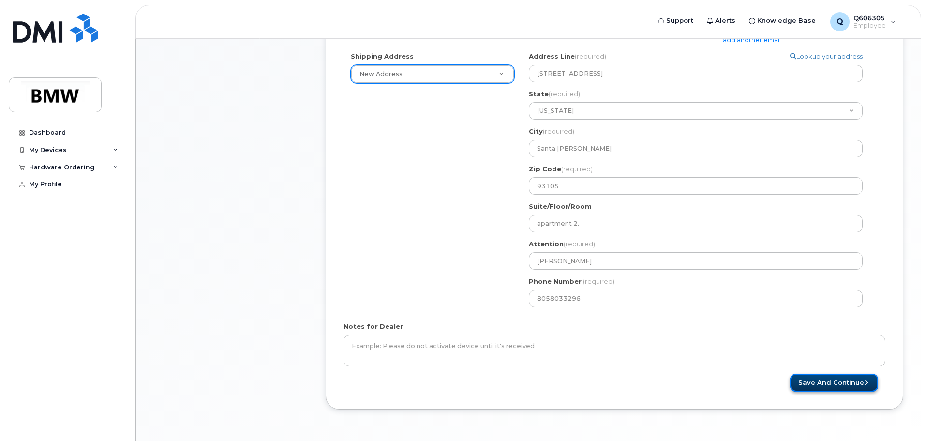
click at [834, 383] on button "Save and Continue" at bounding box center [834, 382] width 88 height 18
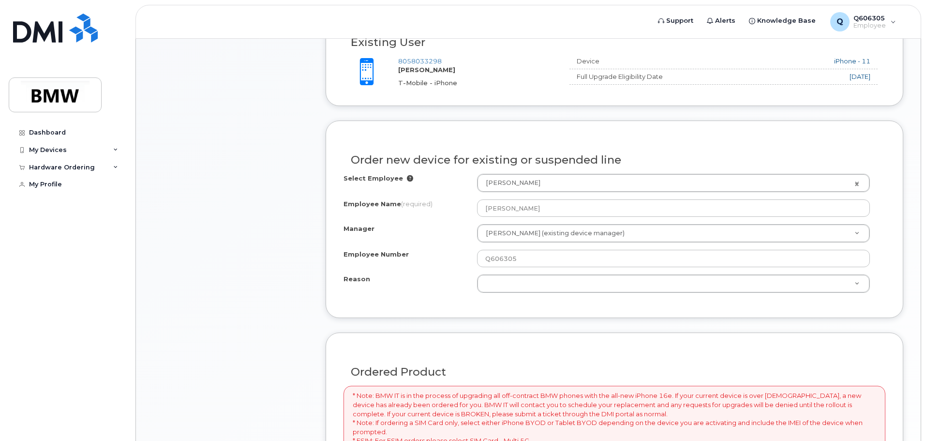
scroll to position [414, 0]
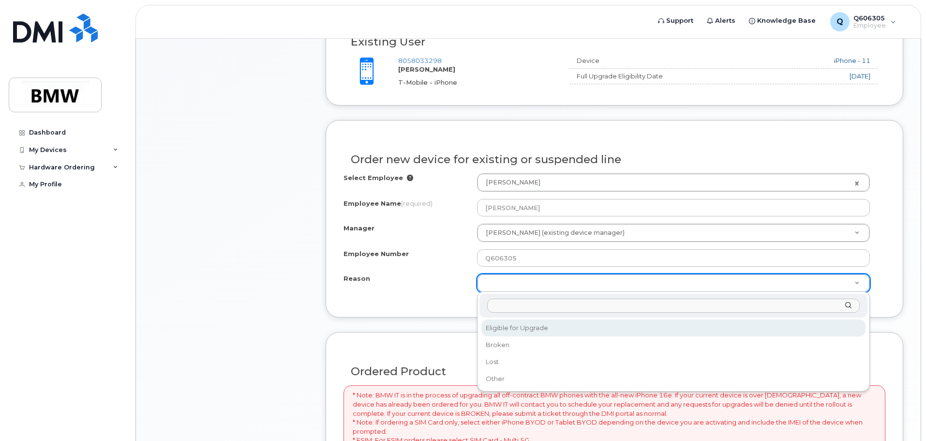
select select "eligible_for_upgrade"
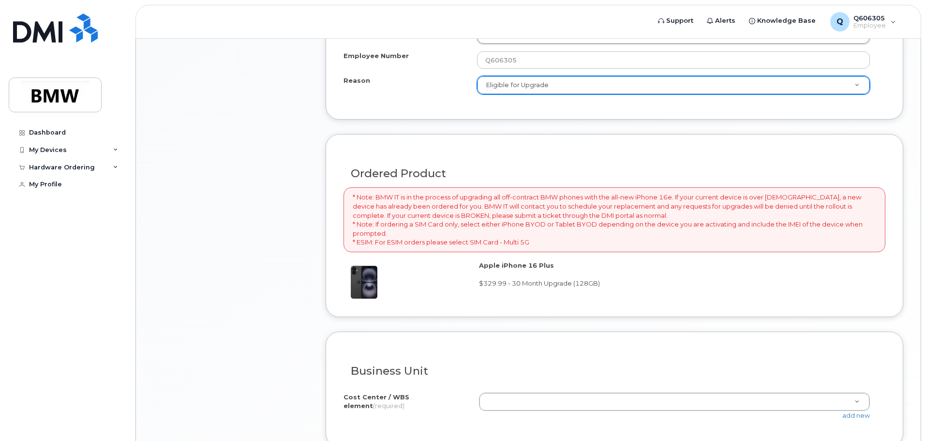
scroll to position [707, 0]
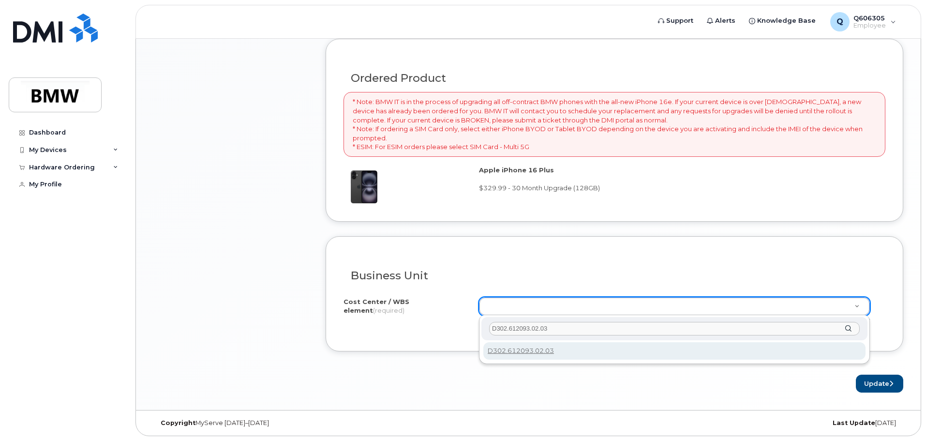
type input "D302.612093.02.03"
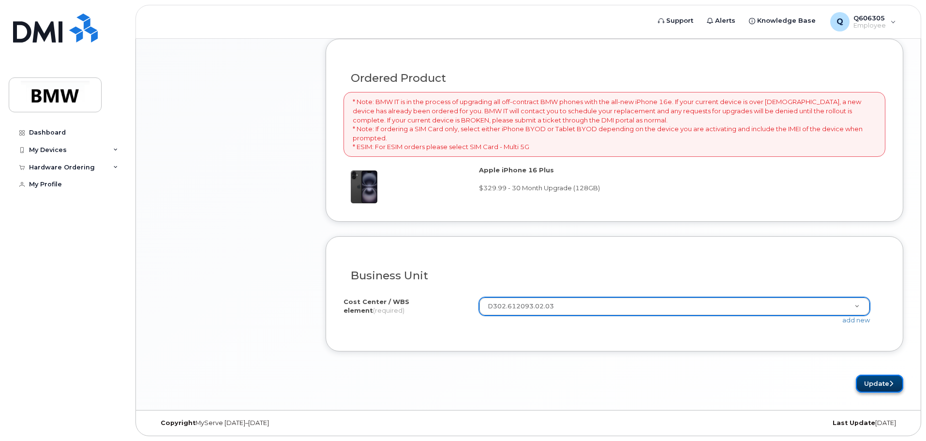
click at [889, 382] on icon "submit" at bounding box center [891, 383] width 4 height 6
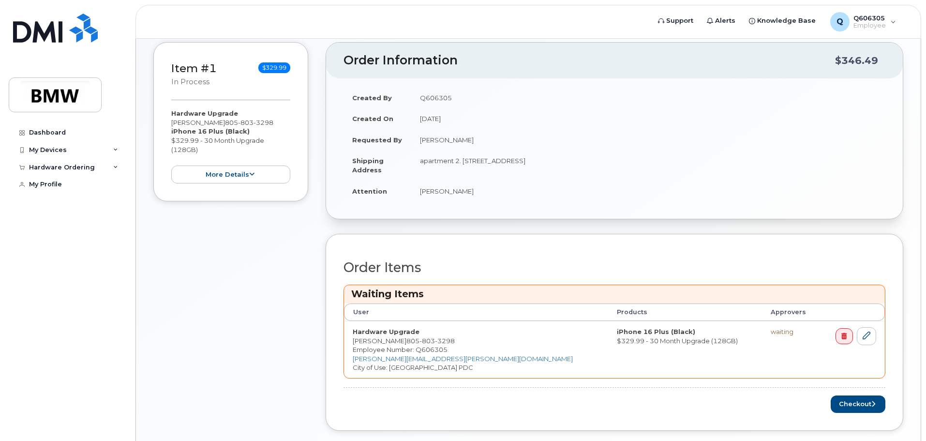
scroll to position [224, 0]
click at [841, 400] on button "Checkout" at bounding box center [857, 405] width 55 height 18
